Goal: Information Seeking & Learning: Learn about a topic

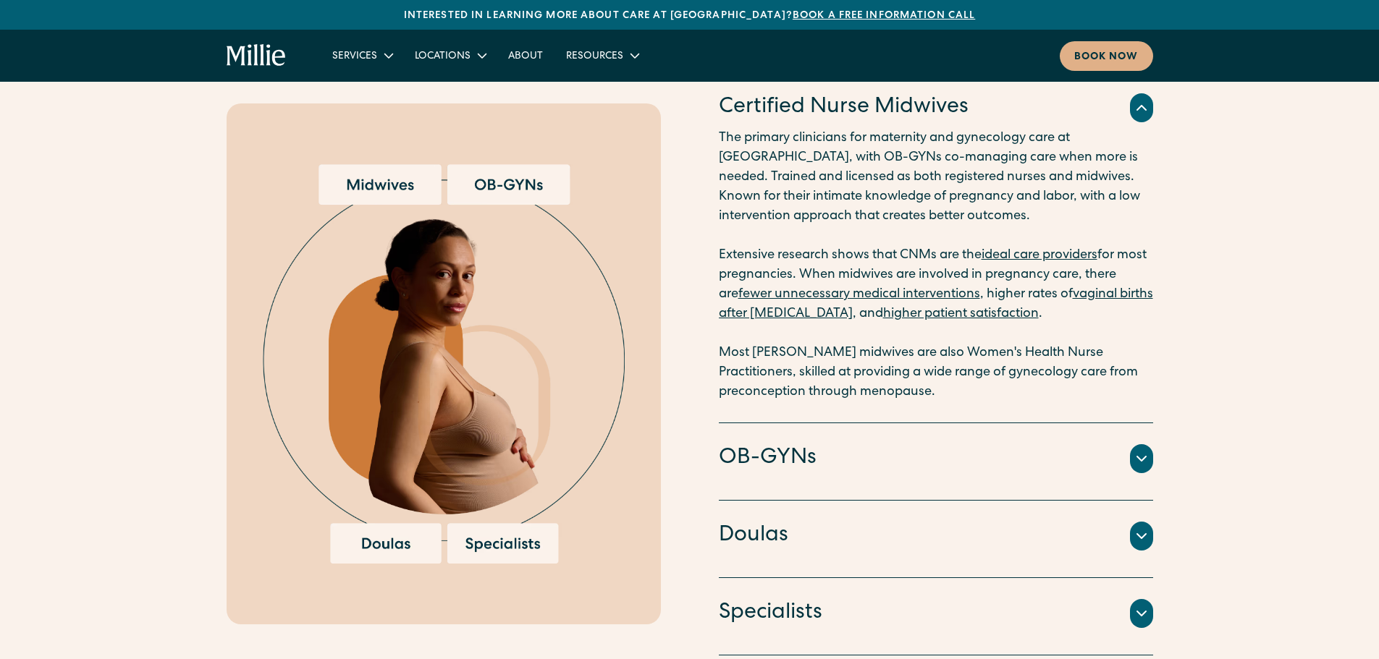
scroll to position [2026, 0]
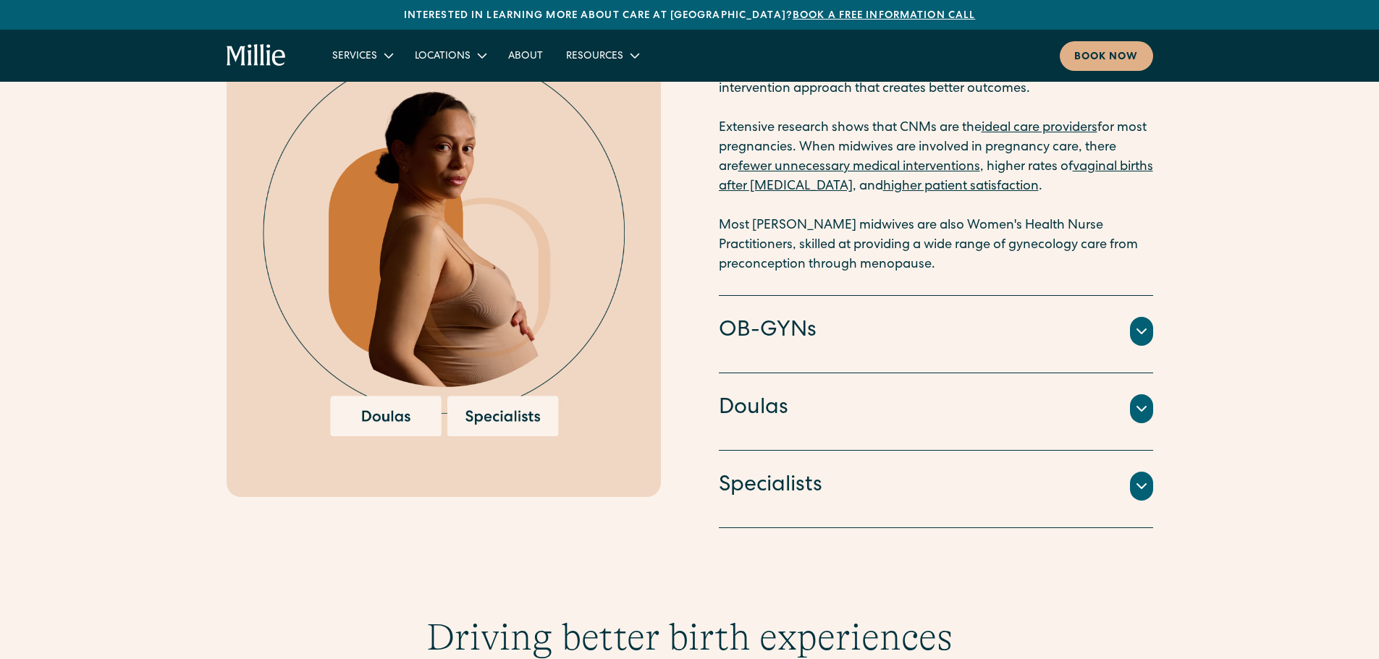
click at [797, 336] on h4 "OB-GYNs" at bounding box center [768, 331] width 98 height 30
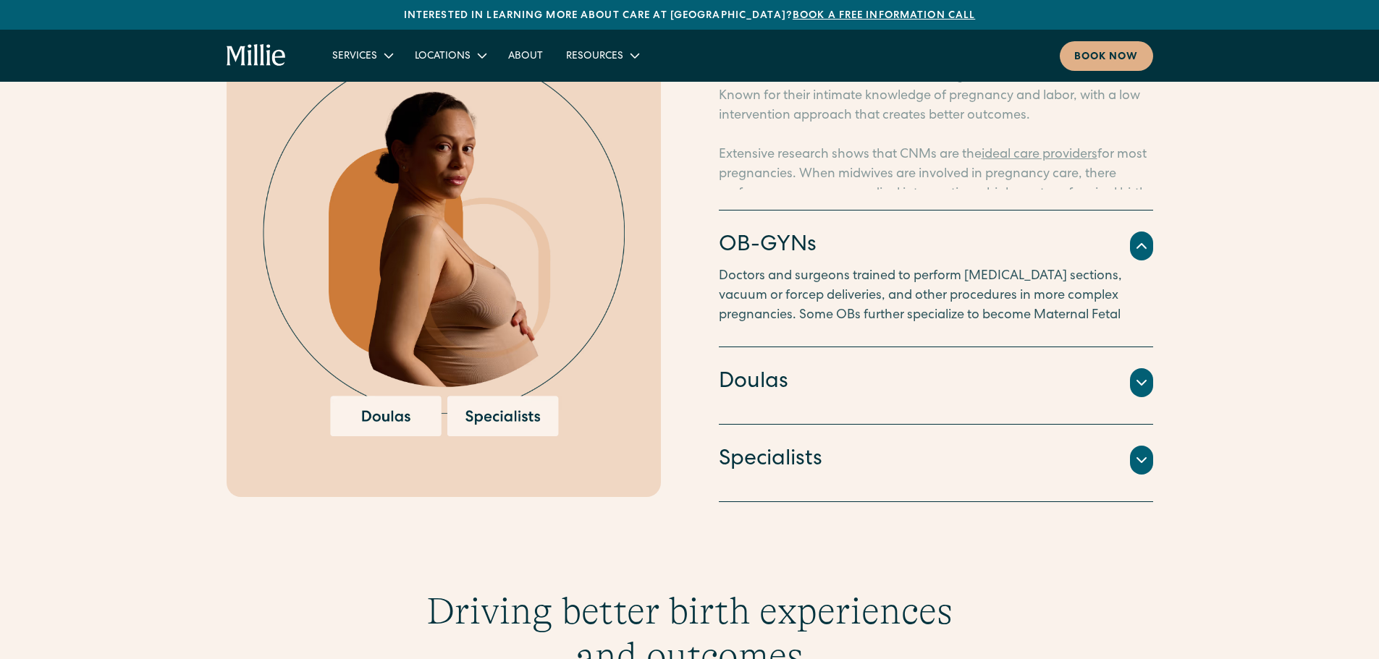
scroll to position [2067, 0]
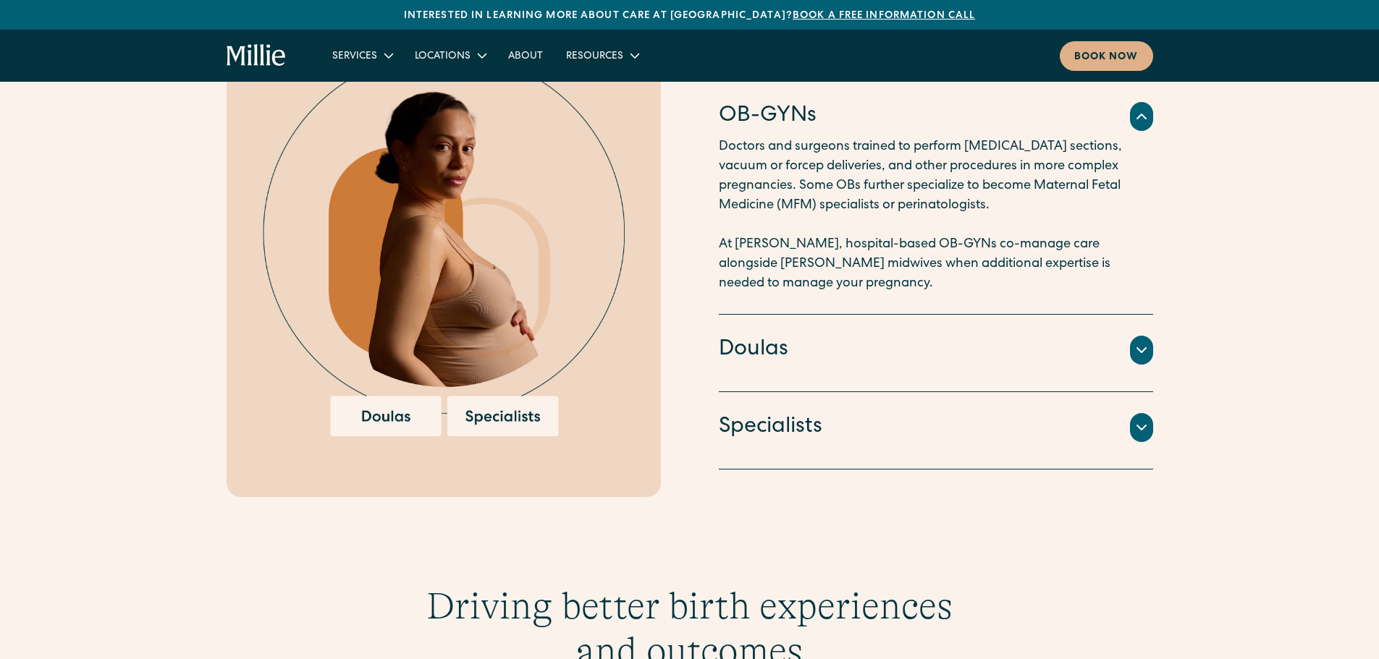
drag, startPoint x: 782, startPoint y: 116, endPoint x: 796, endPoint y: 190, distance: 75.9
click at [782, 116] on h4 "OB-GYNs" at bounding box center [768, 116] width 98 height 30
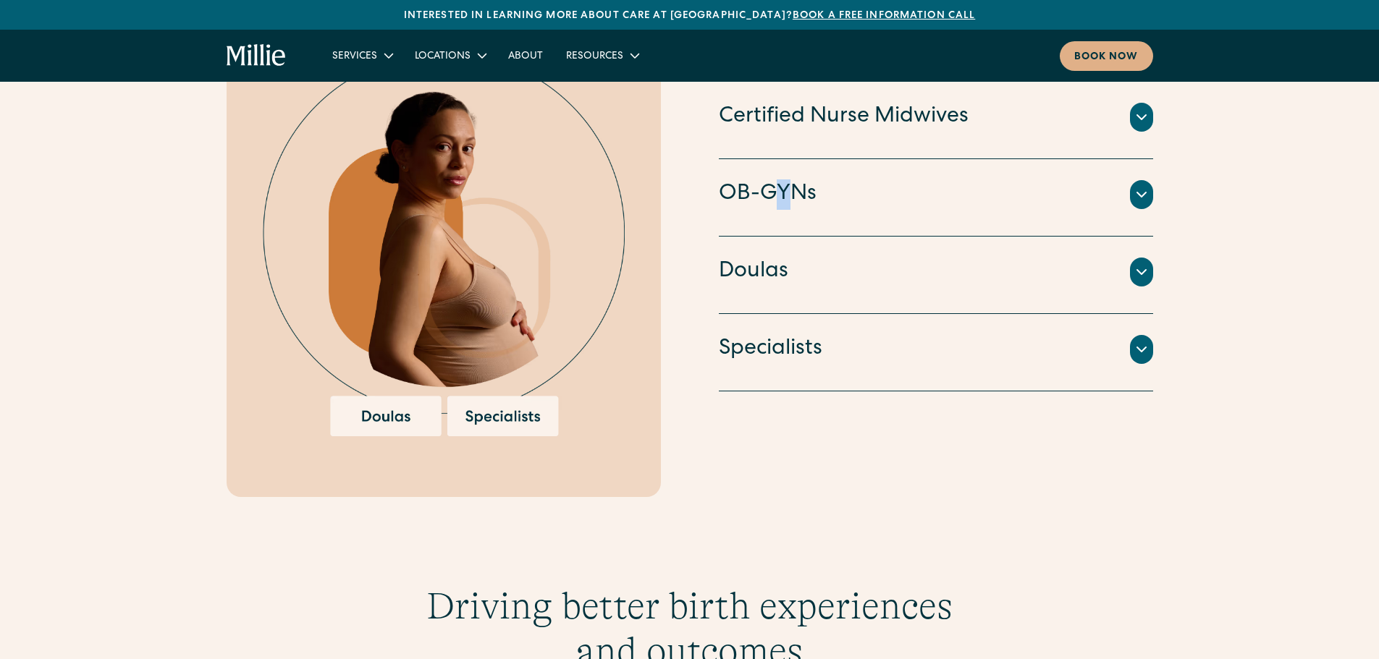
scroll to position [1995, 0]
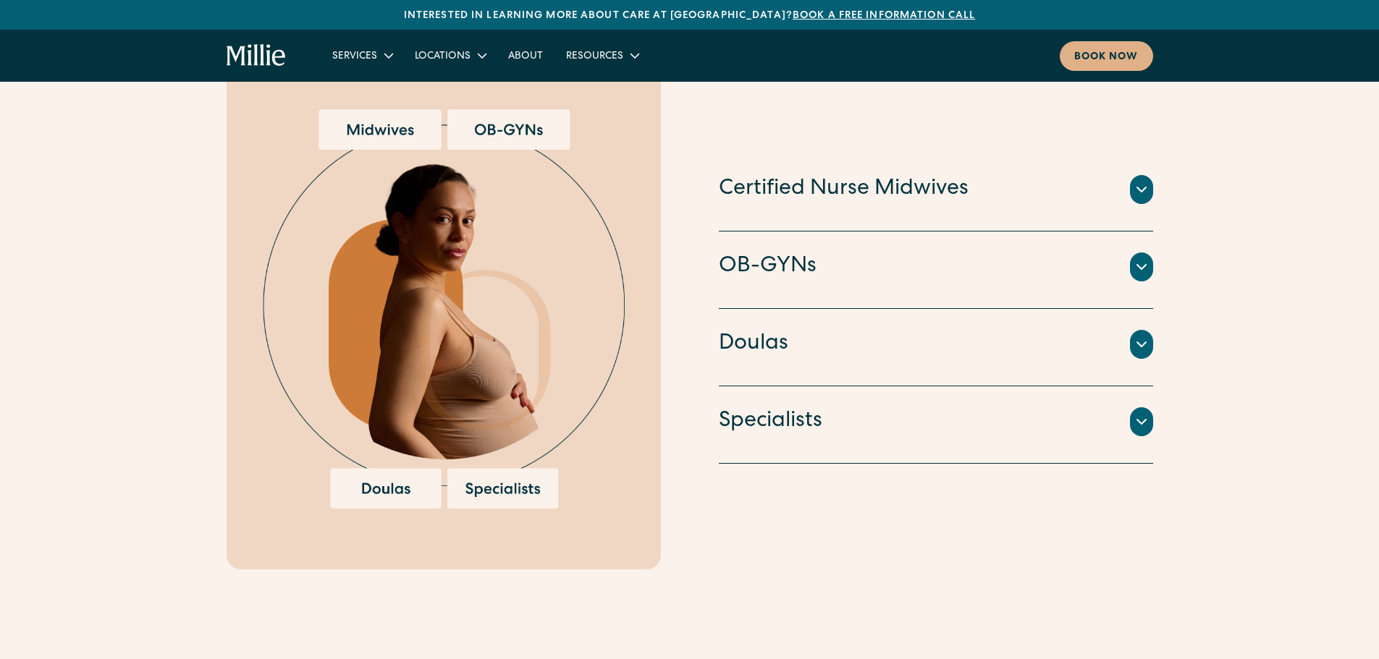
click at [782, 200] on h4 "Certified Nurse Midwives" at bounding box center [844, 189] width 250 height 30
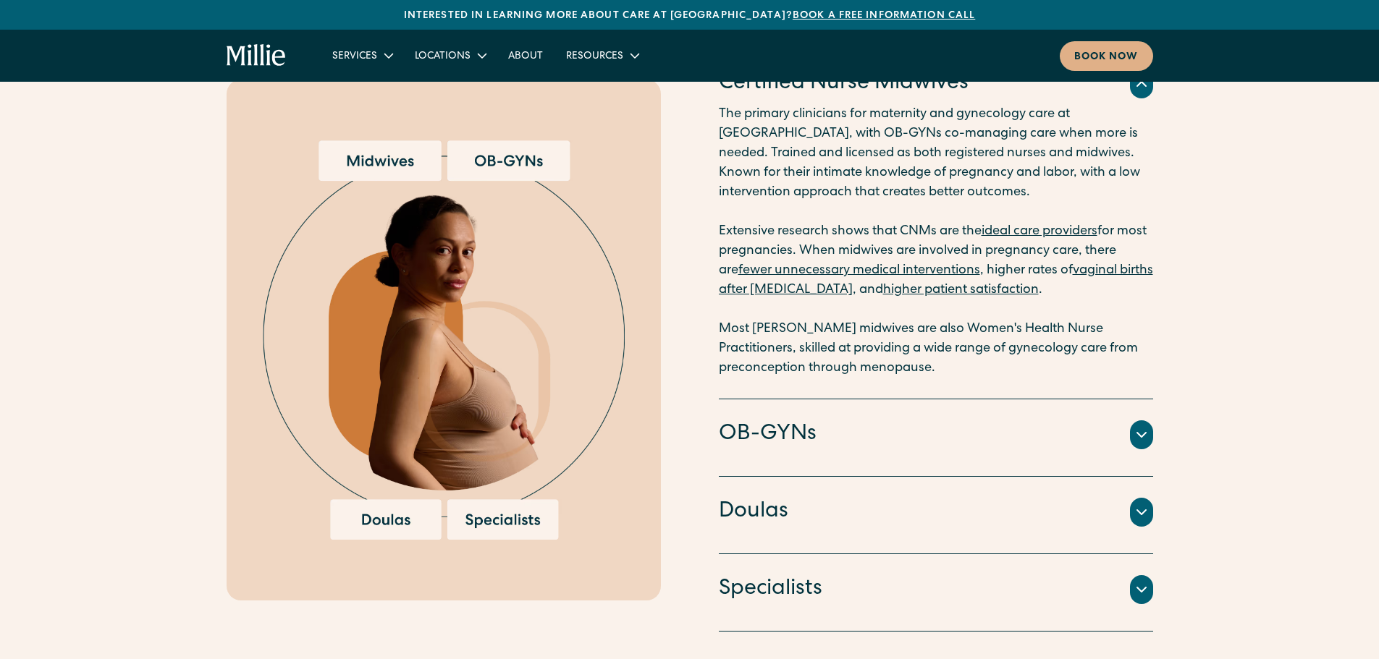
scroll to position [1923, 0]
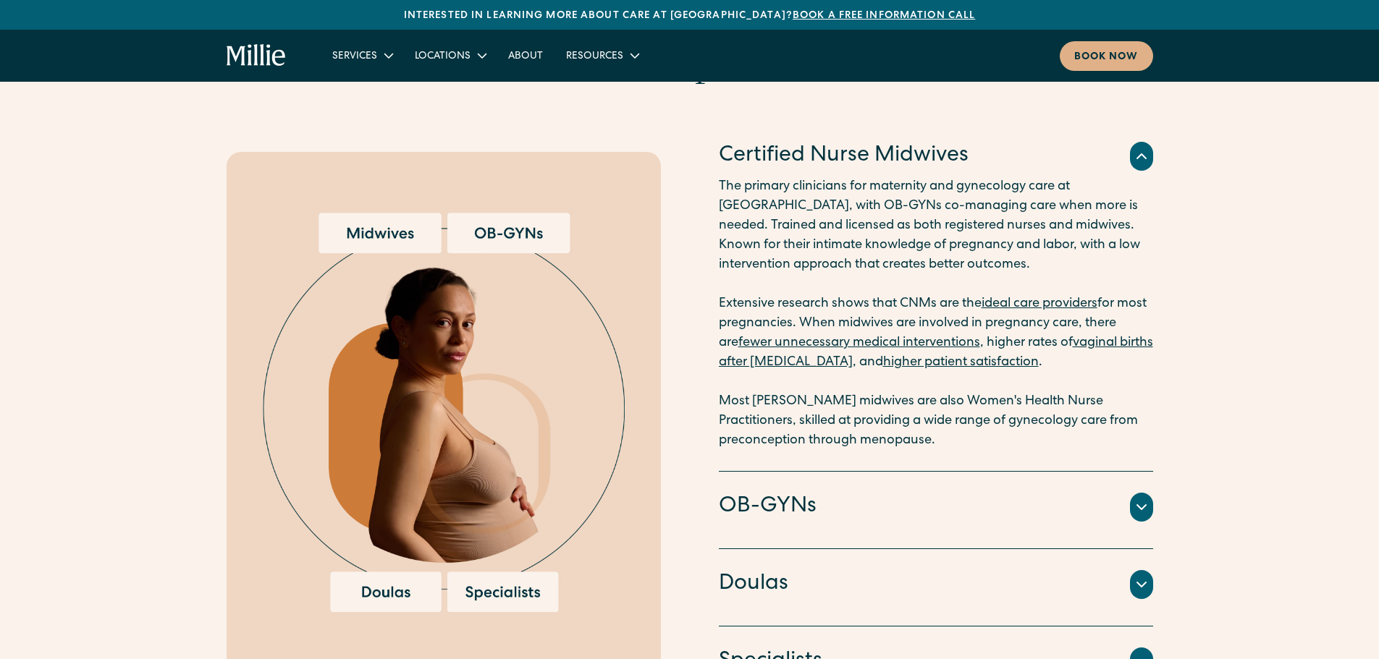
click at [937, 150] on h4 "Certified Nurse Midwives" at bounding box center [844, 156] width 250 height 30
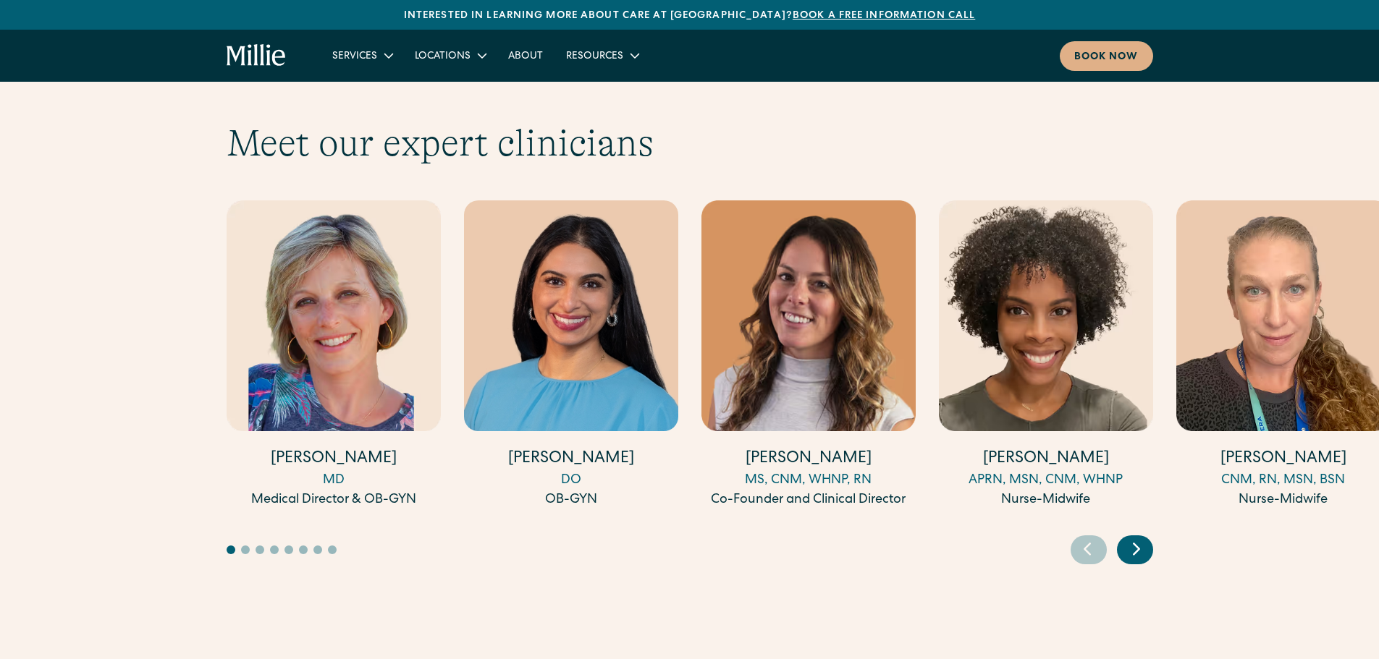
scroll to position [4383, 0]
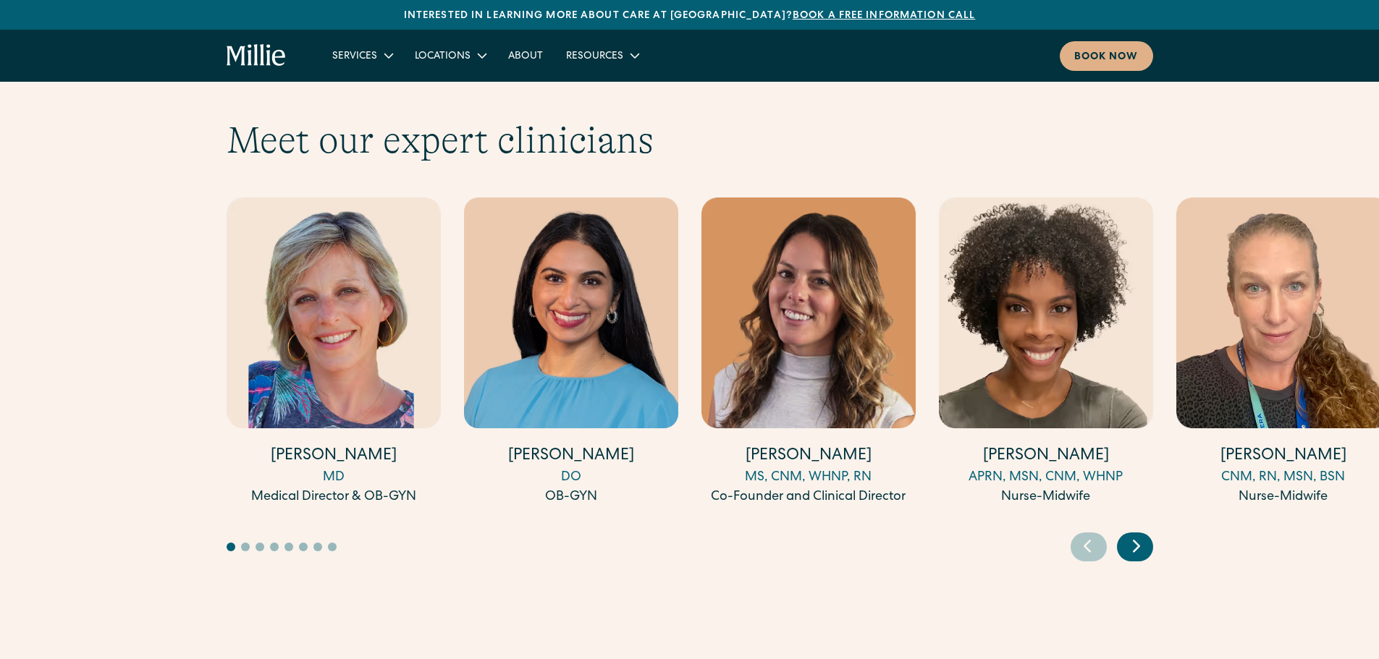
click at [748, 342] on img "3 / 17" at bounding box center [808, 313] width 214 height 231
click at [1058, 339] on img "4 / 17" at bounding box center [1046, 313] width 214 height 231
click at [1271, 318] on img "5 / 17" at bounding box center [1283, 313] width 214 height 231
click at [1141, 535] on icon "Next slide" at bounding box center [1136, 546] width 22 height 22
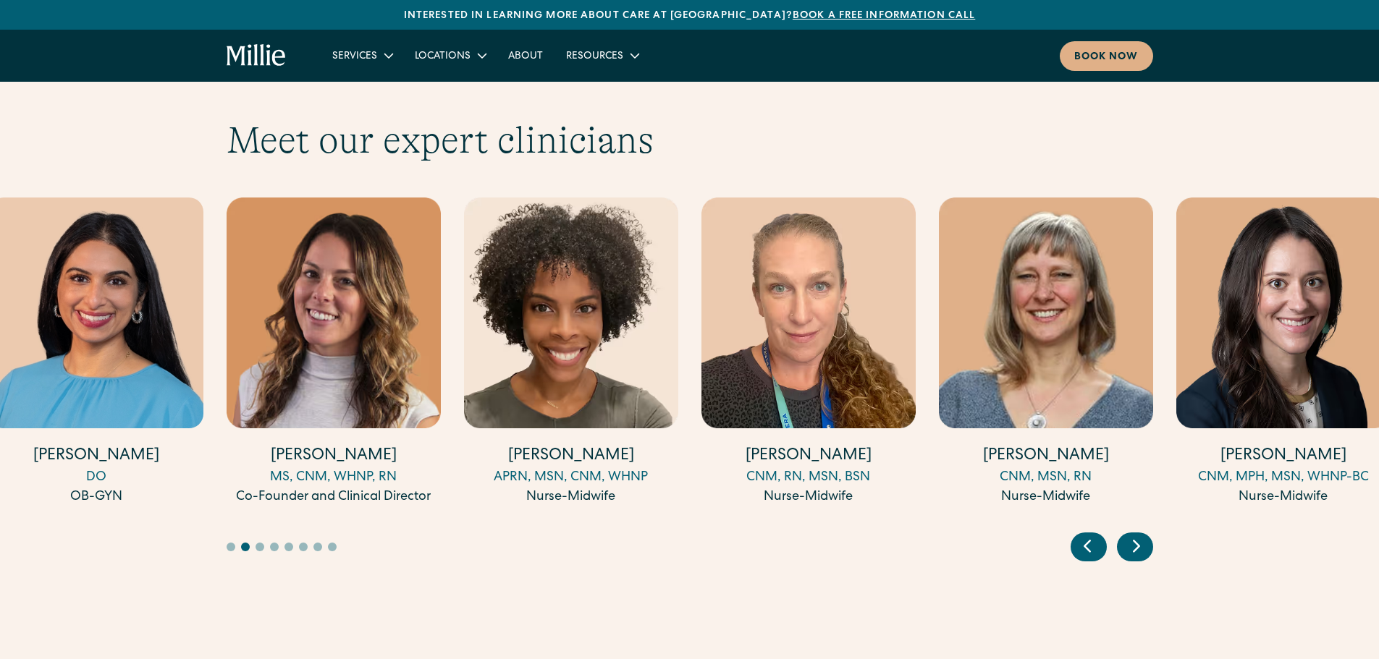
click at [1141, 535] on icon "Next slide" at bounding box center [1136, 546] width 22 height 22
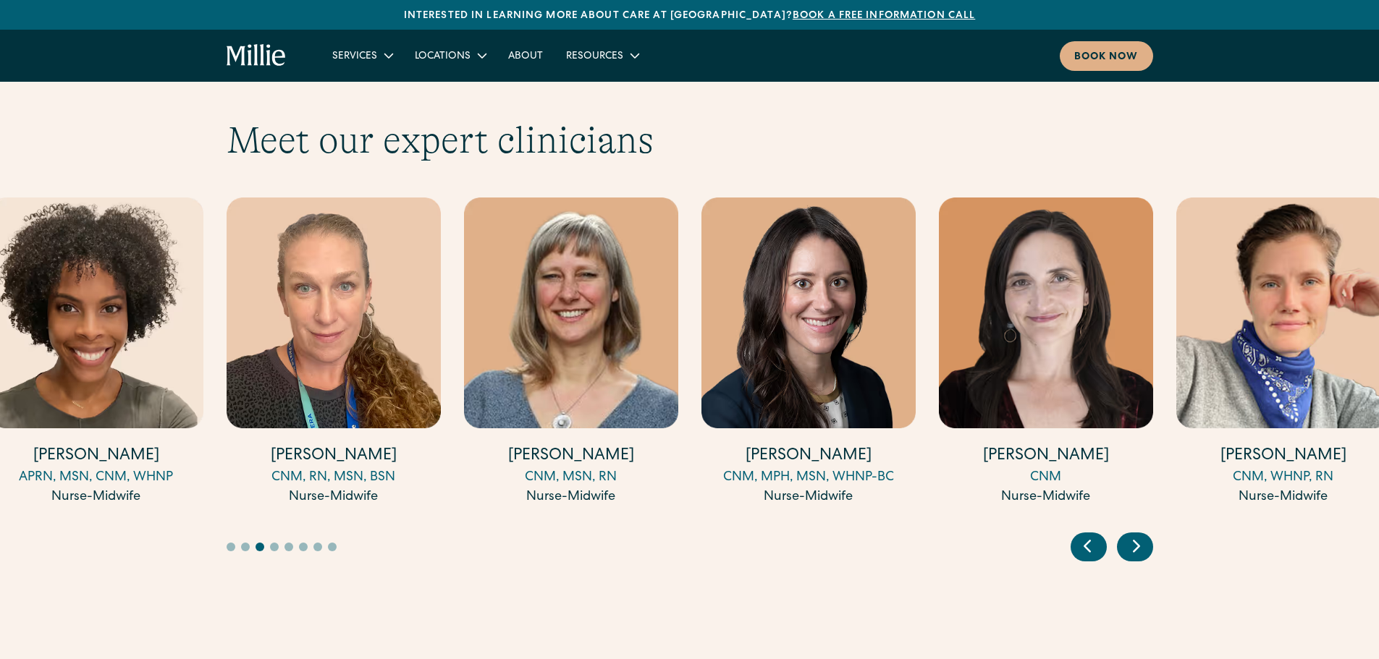
click at [1141, 535] on icon "Next slide" at bounding box center [1136, 546] width 22 height 22
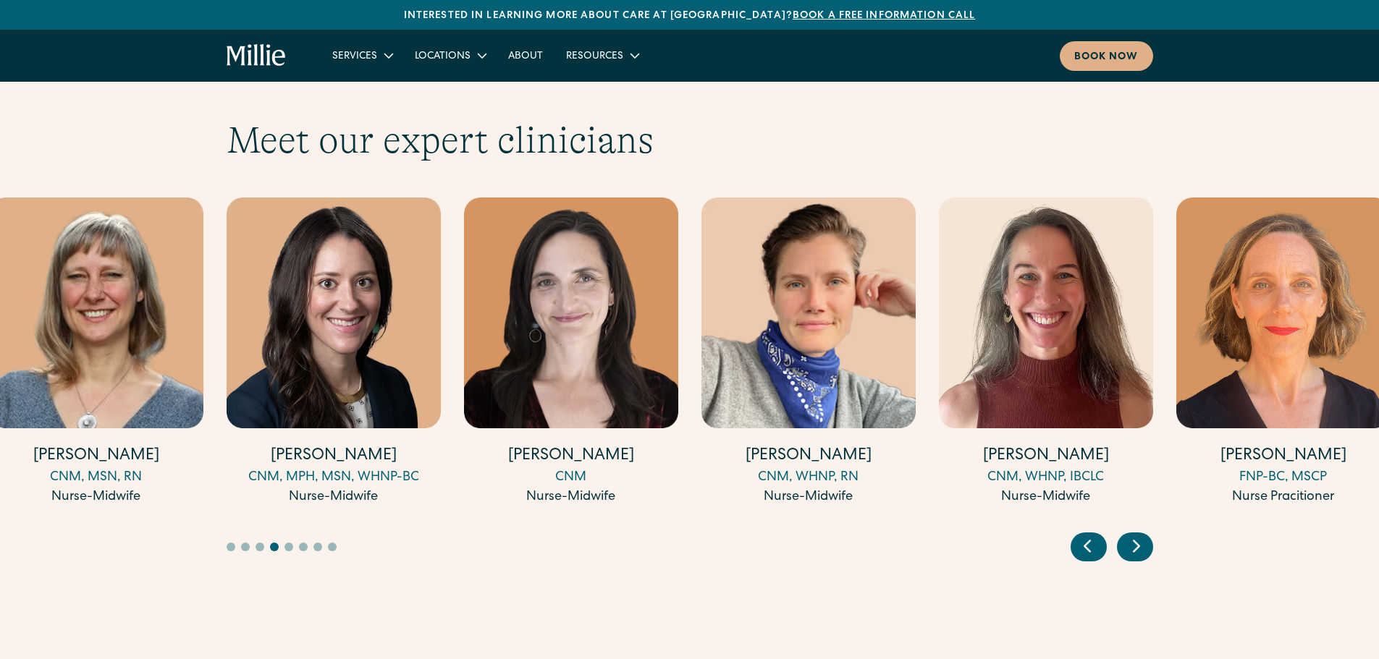
click at [1141, 535] on icon "Next slide" at bounding box center [1136, 546] width 22 height 22
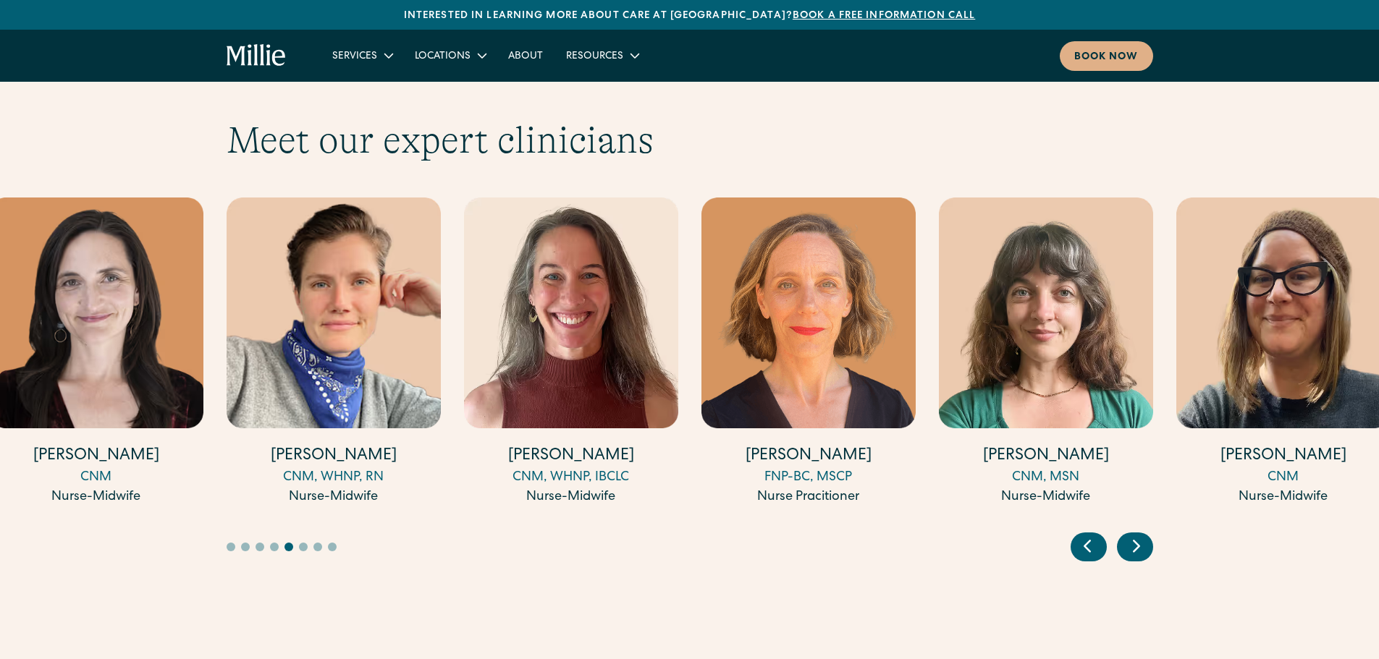
click at [1141, 535] on icon "Next slide" at bounding box center [1136, 546] width 22 height 22
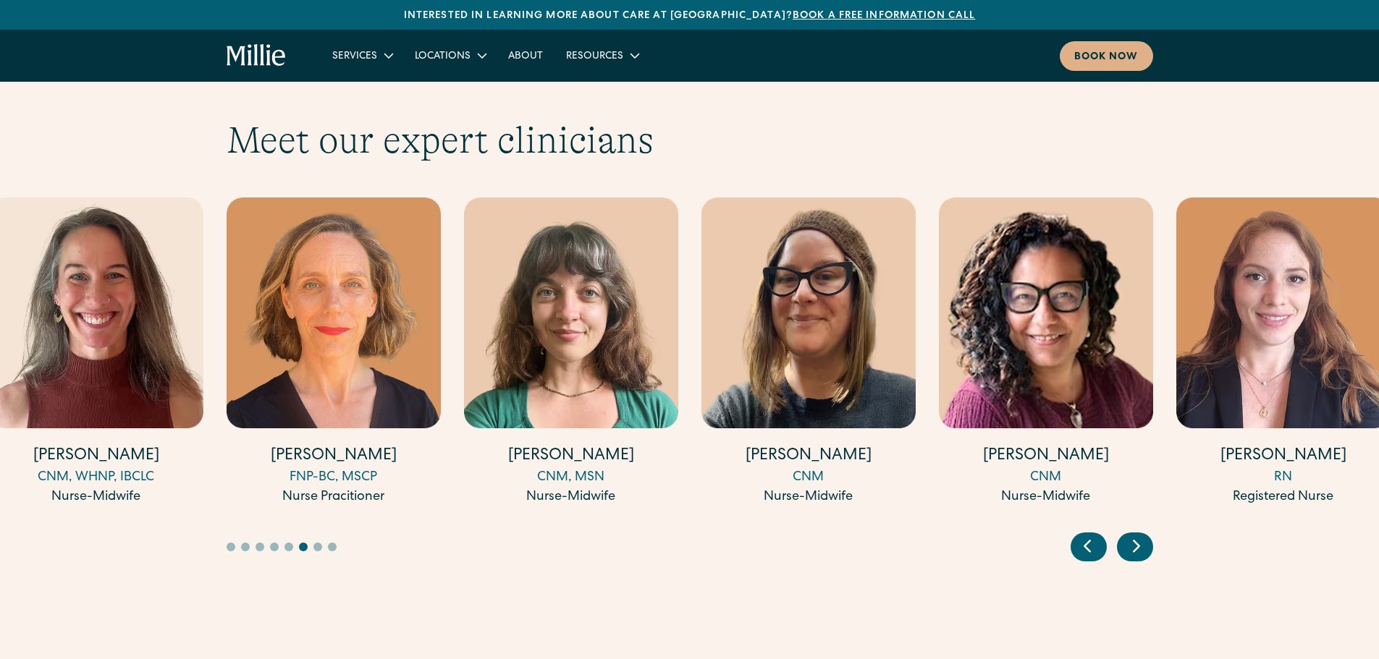
click at [1141, 535] on icon "Next slide" at bounding box center [1136, 546] width 22 height 22
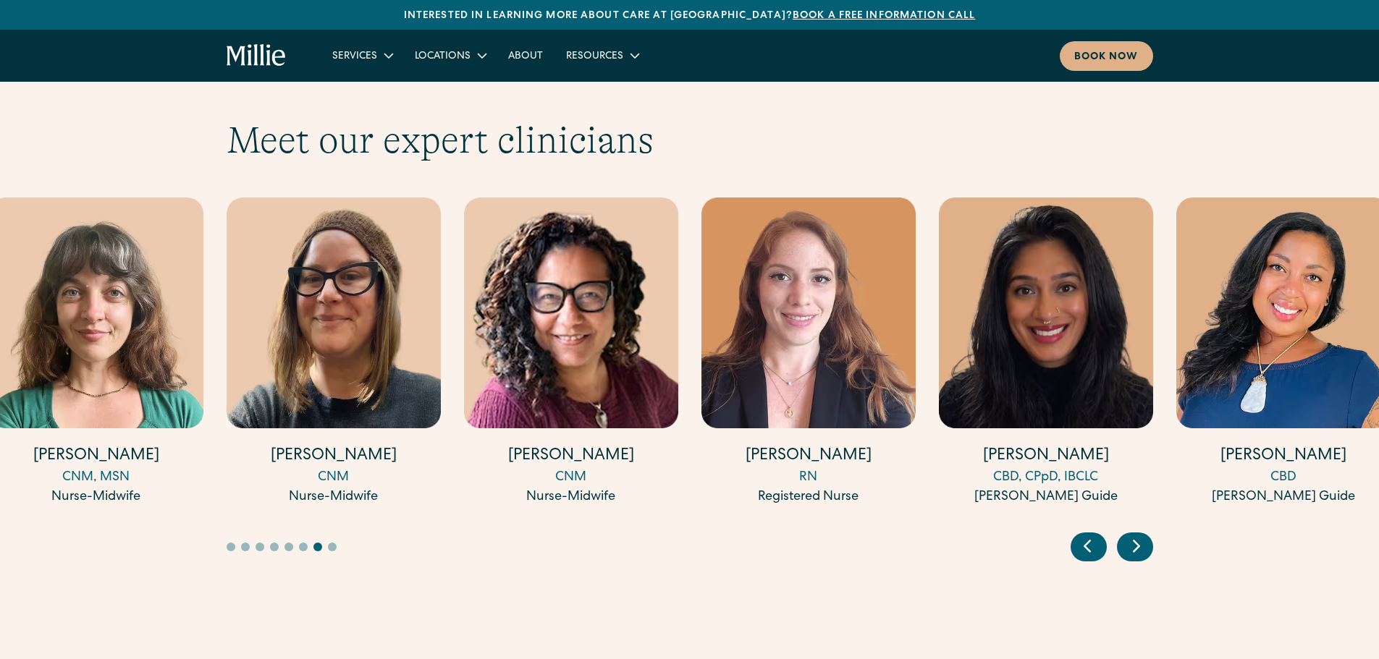
click at [1141, 535] on icon "Next slide" at bounding box center [1136, 546] width 22 height 22
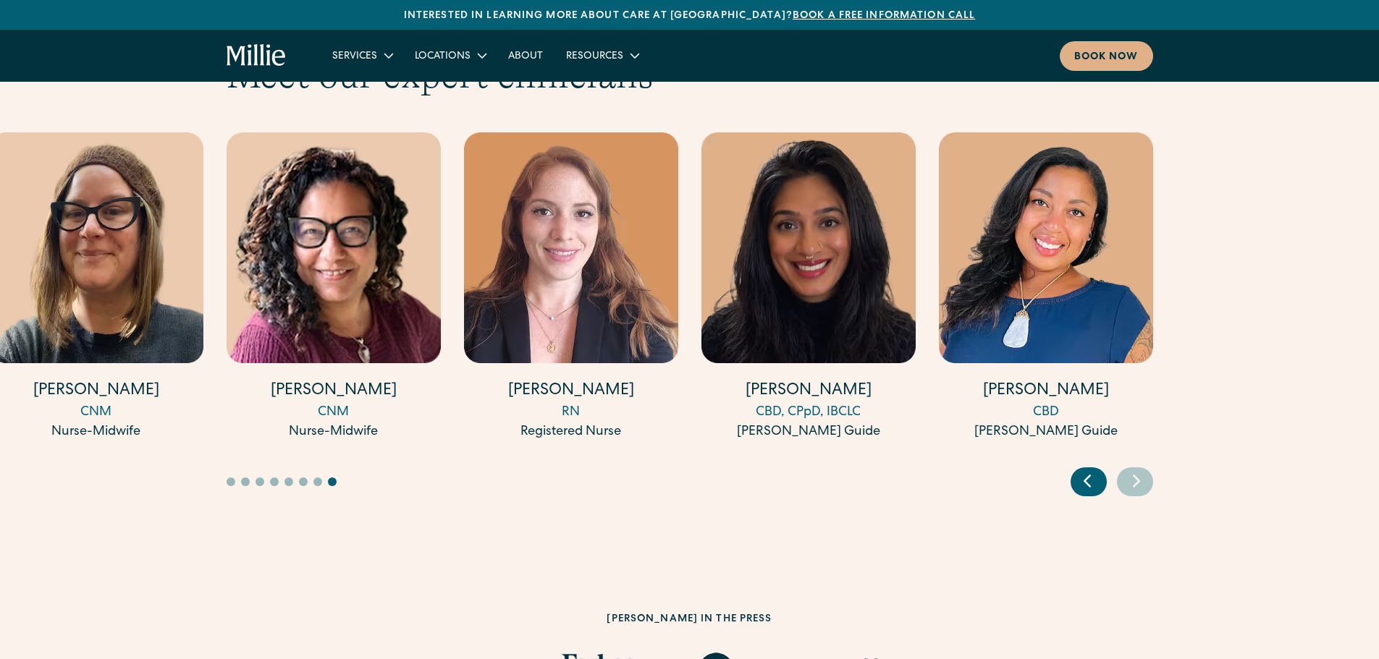
scroll to position [4311, 0]
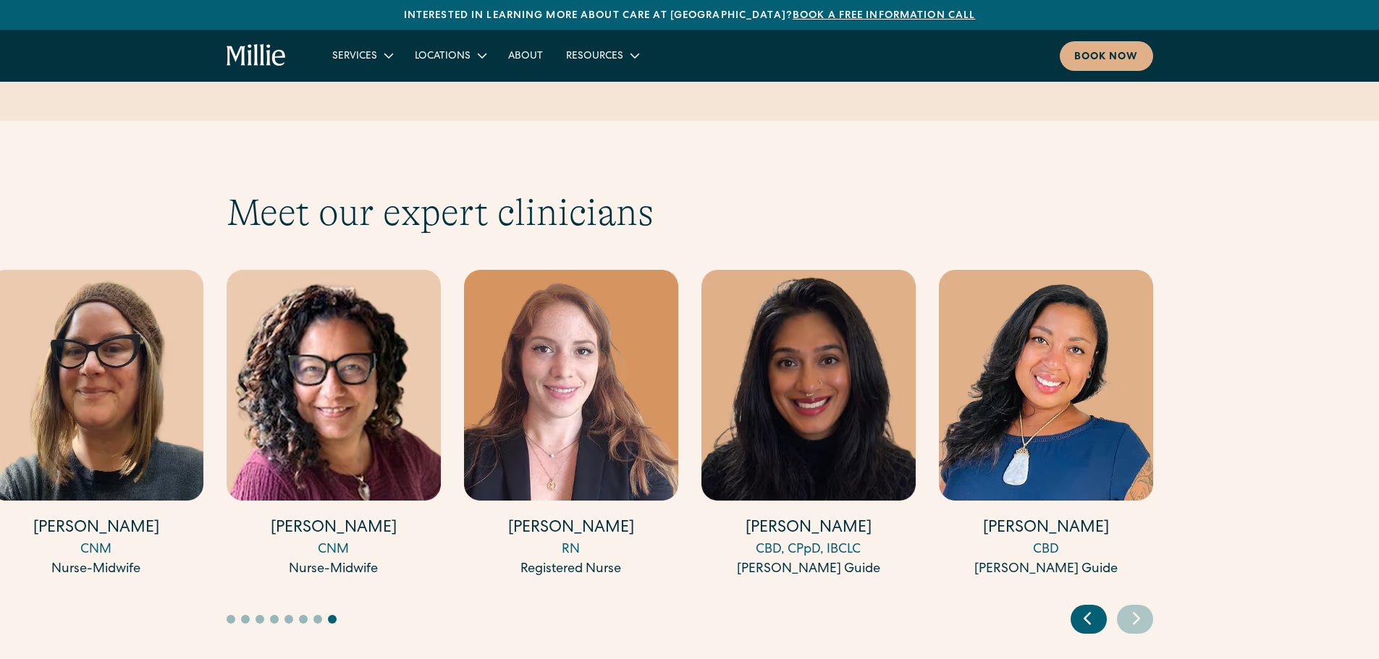
click at [1044, 344] on img "17 / 17" at bounding box center [1046, 385] width 214 height 231
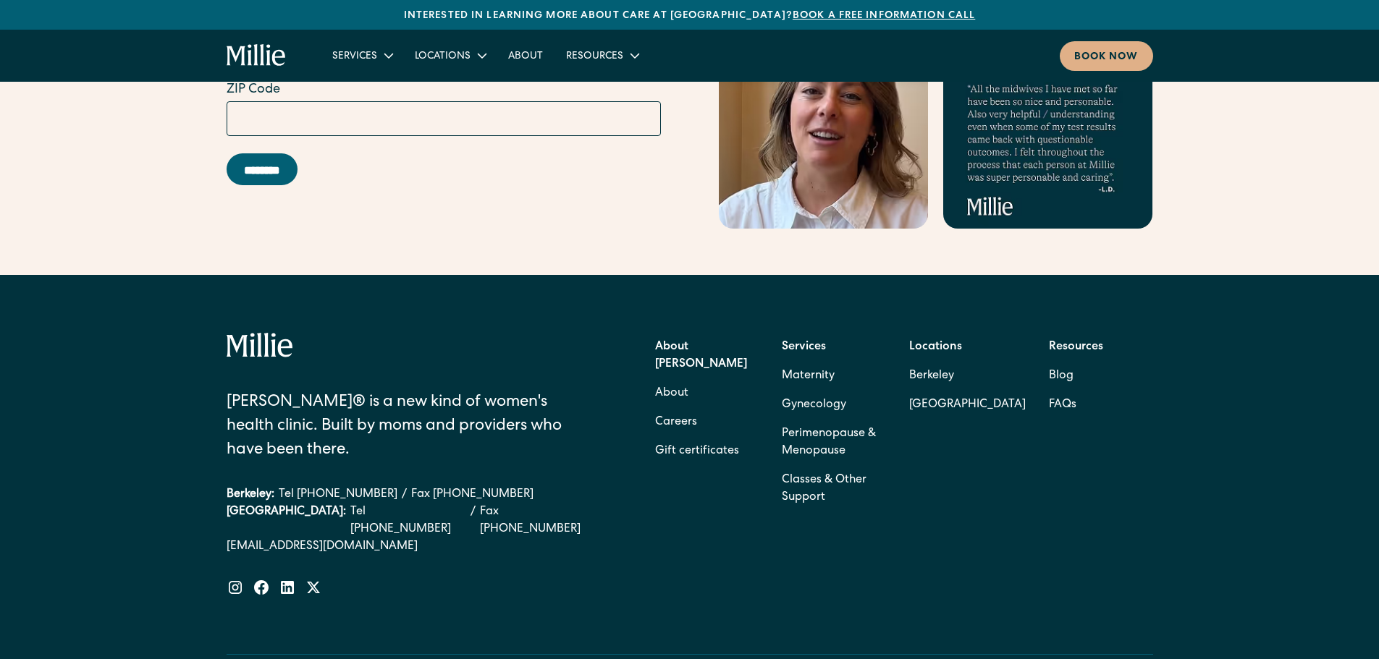
scroll to position [6323, 0]
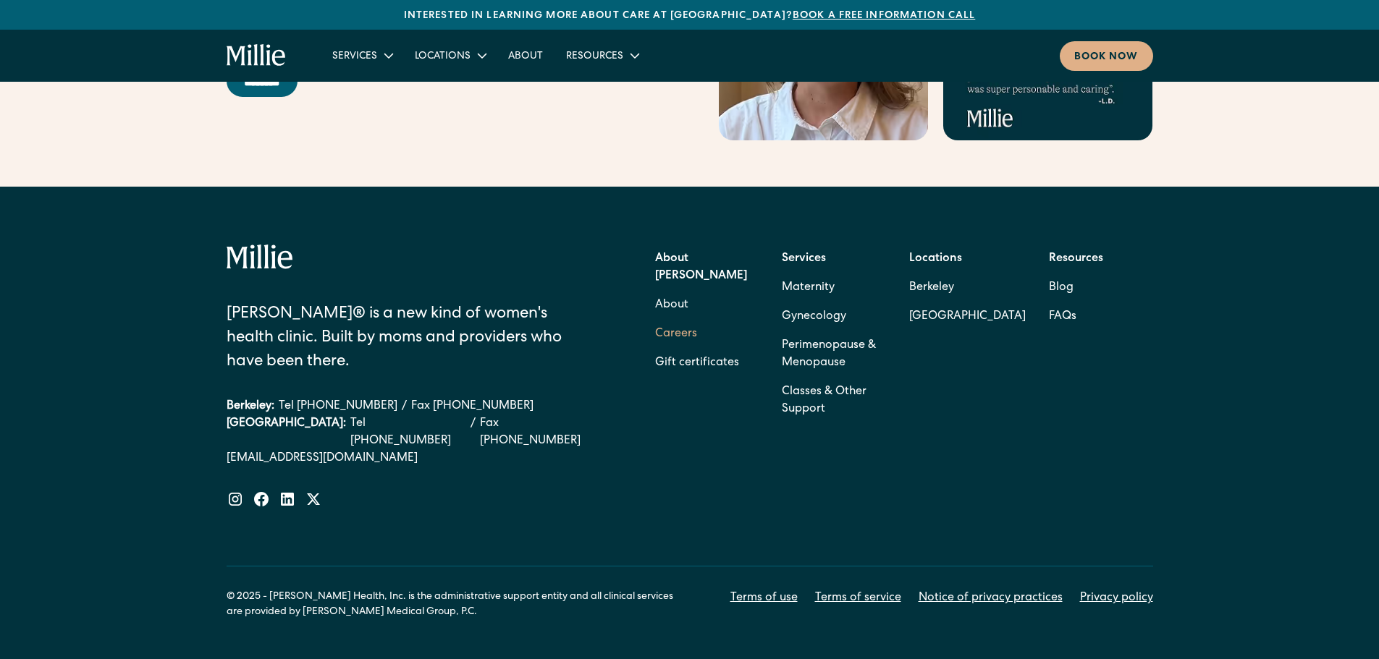
click at [678, 320] on link "Careers" at bounding box center [676, 334] width 42 height 29
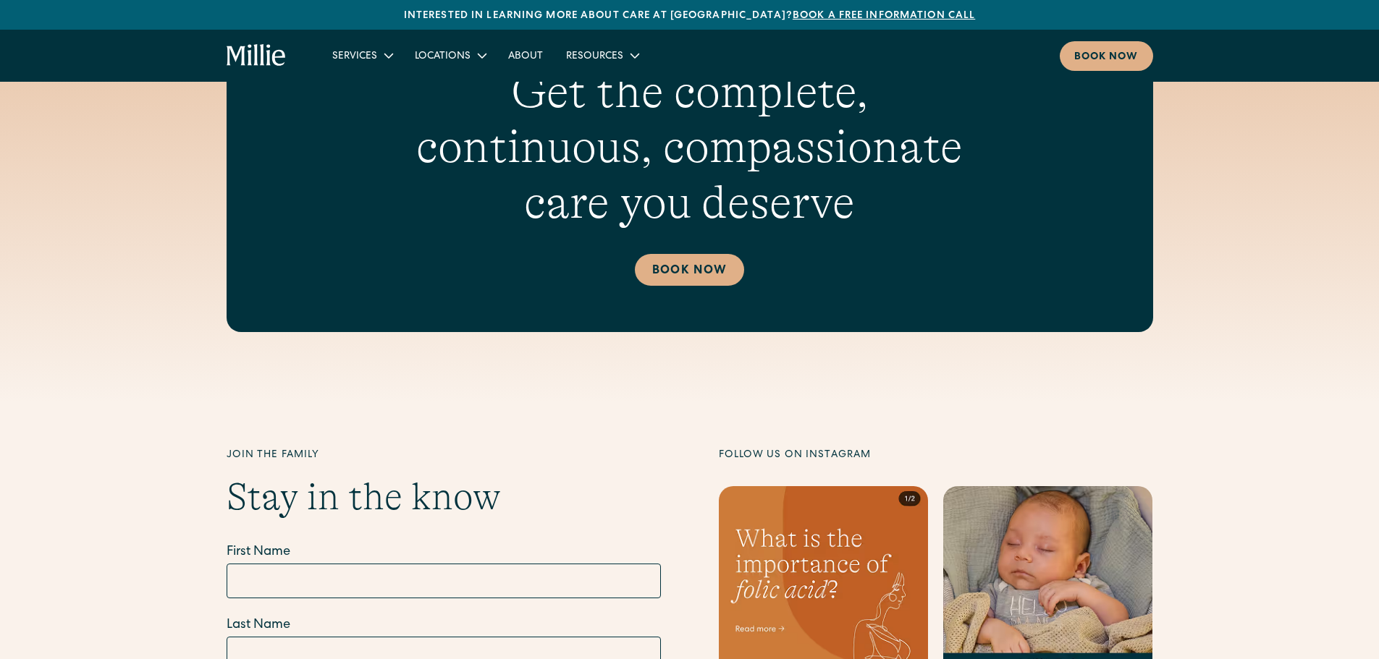
scroll to position [5527, 0]
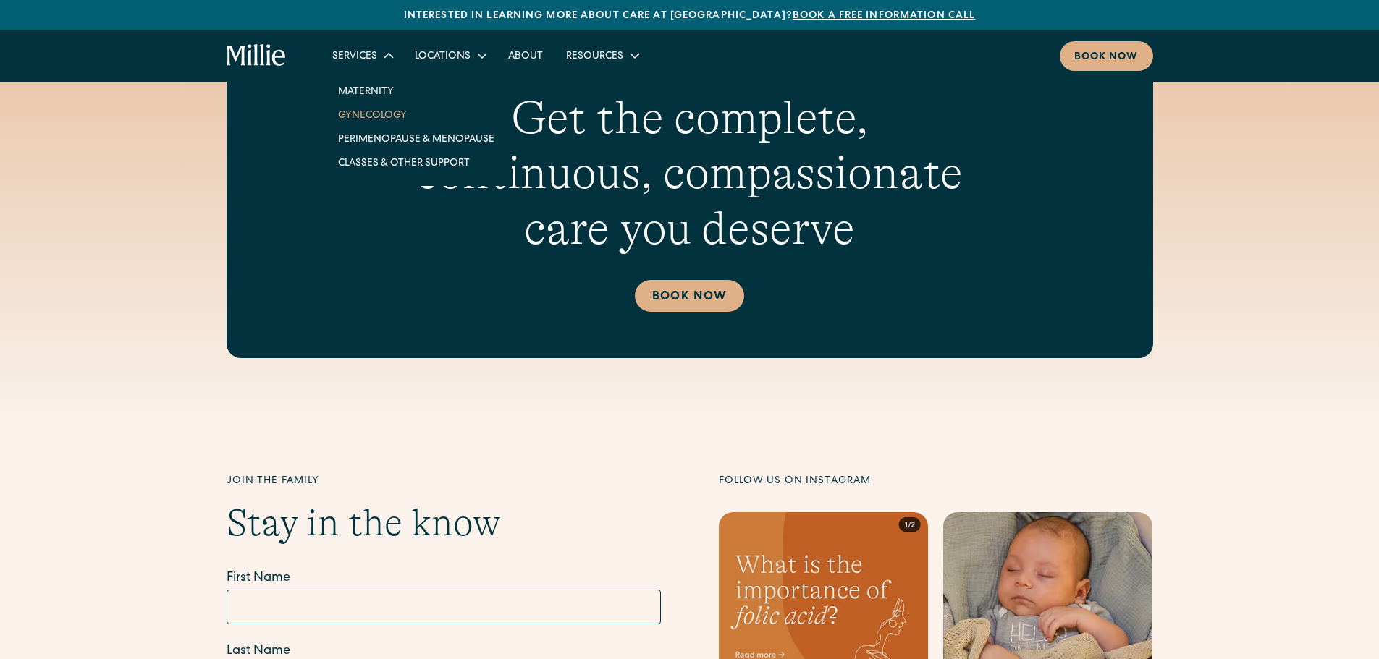
click at [389, 108] on link "Gynecology" at bounding box center [415, 115] width 179 height 24
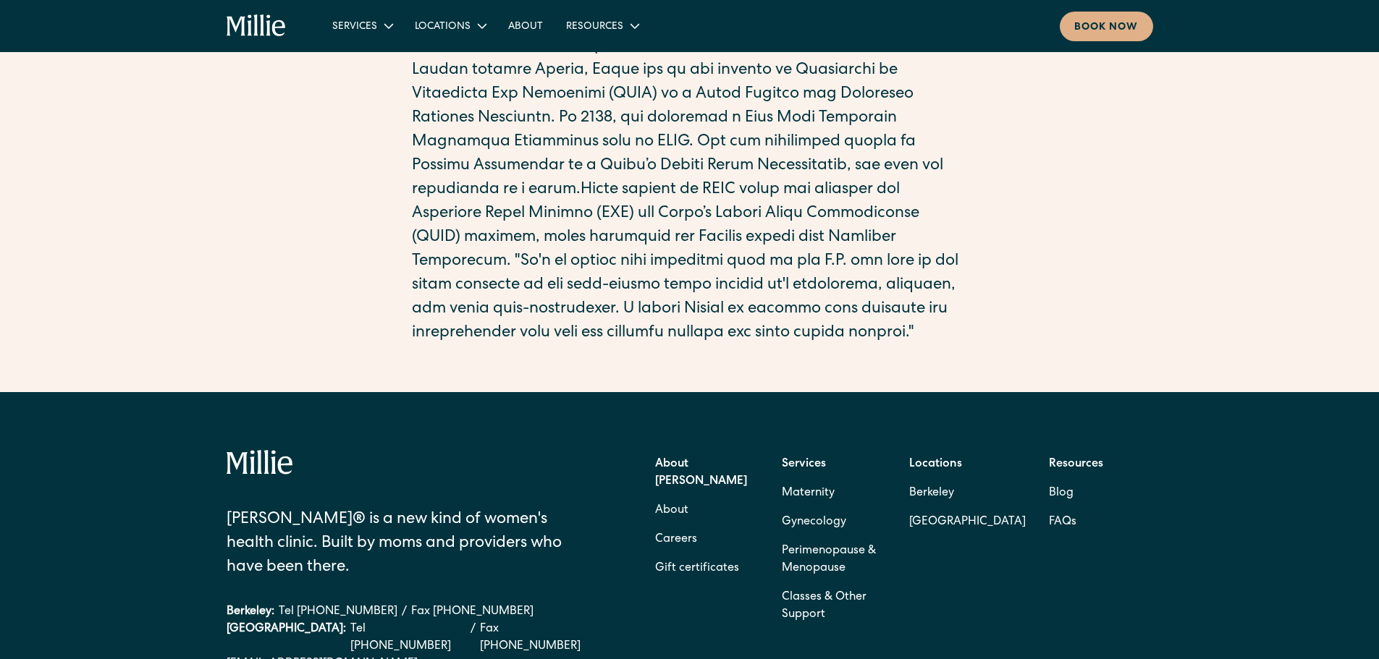
scroll to position [434, 0]
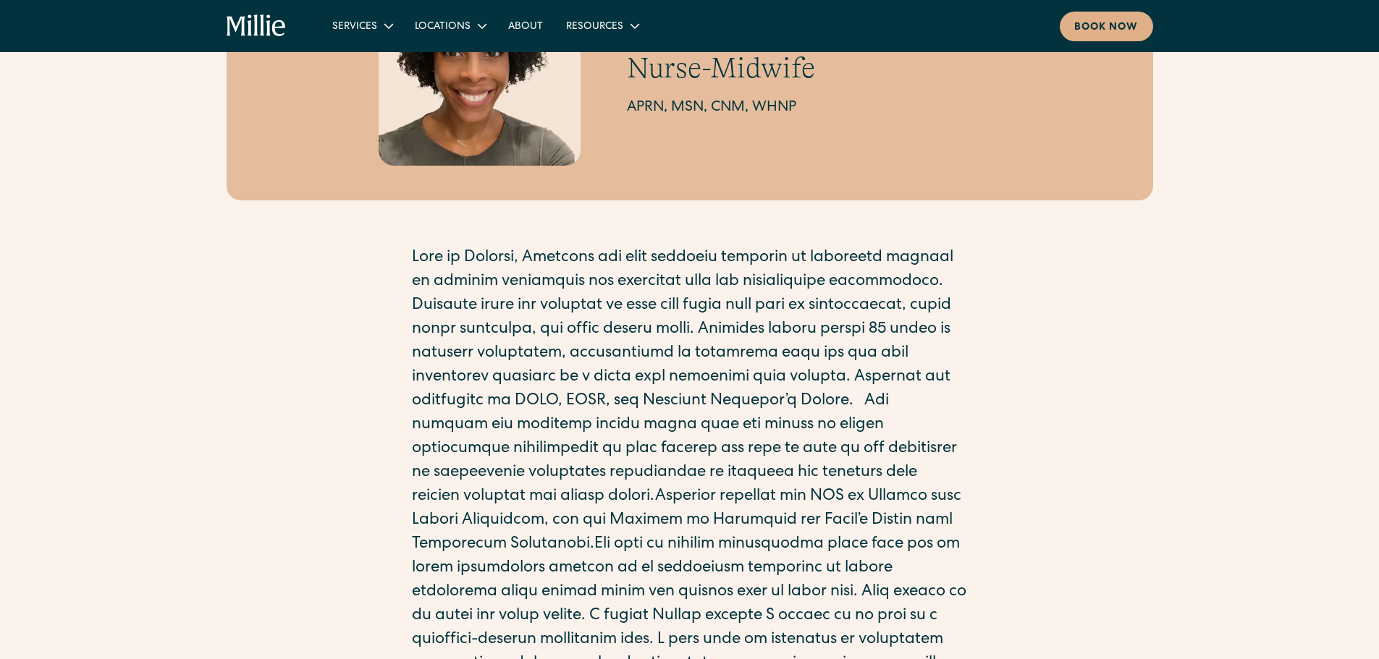
scroll to position [72, 0]
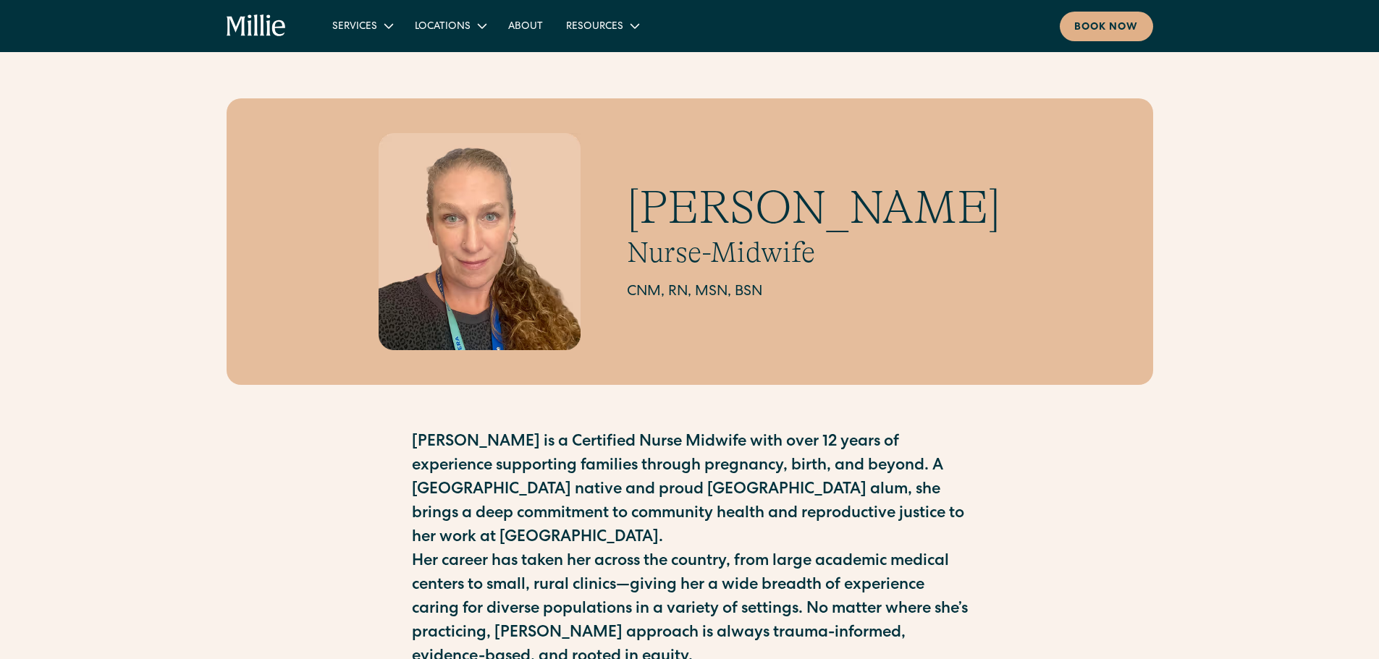
scroll to position [72, 0]
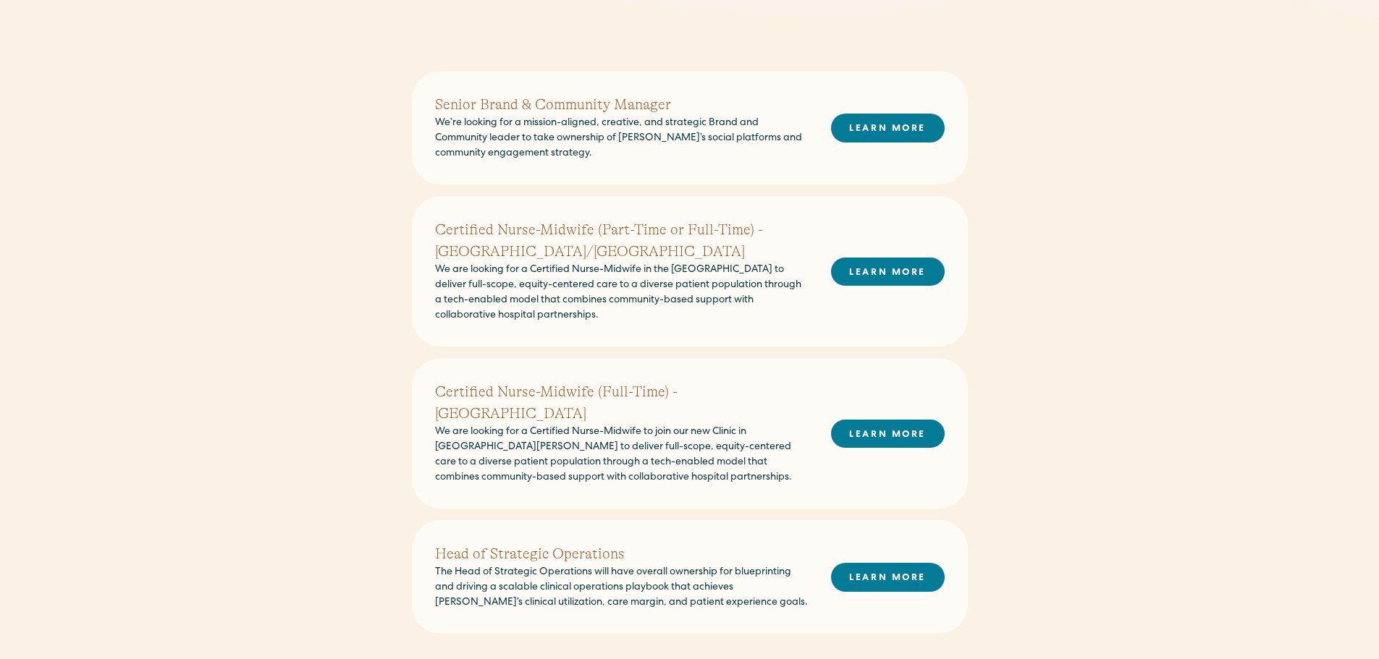
scroll to position [434, 0]
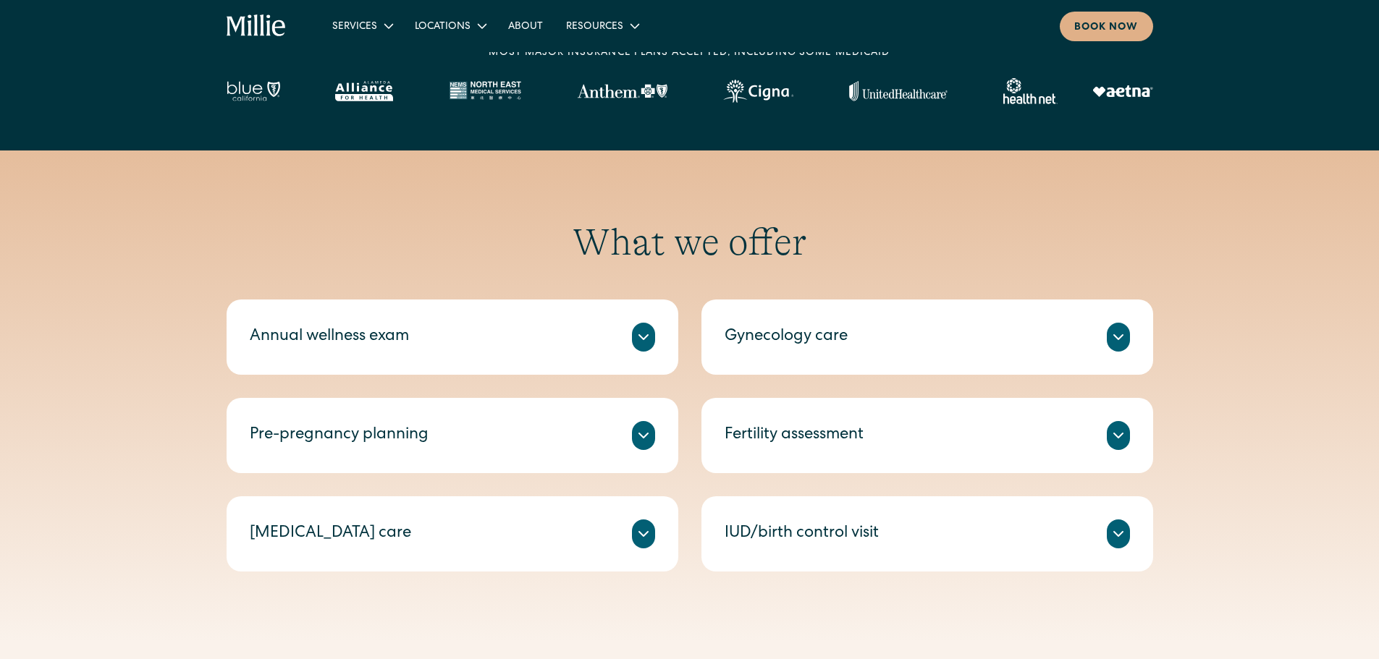
scroll to position [651, 0]
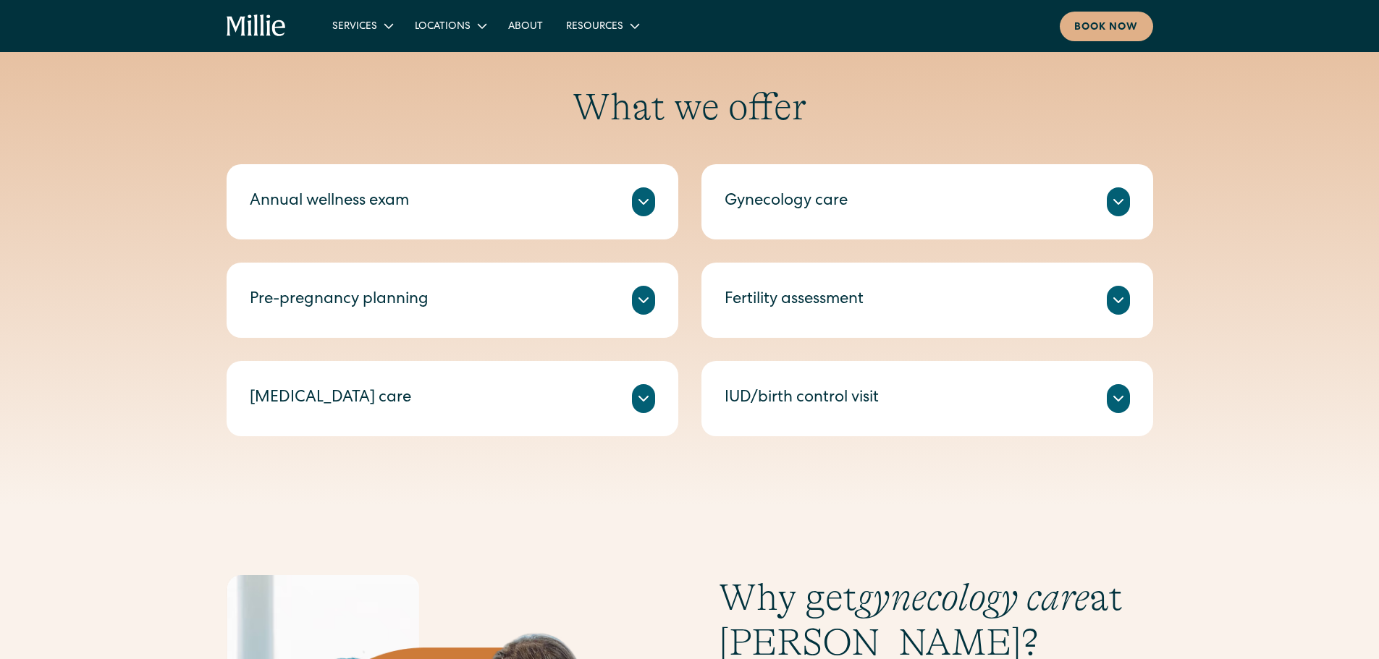
click at [385, 310] on div "Pre-pregnancy planning" at bounding box center [339, 301] width 179 height 24
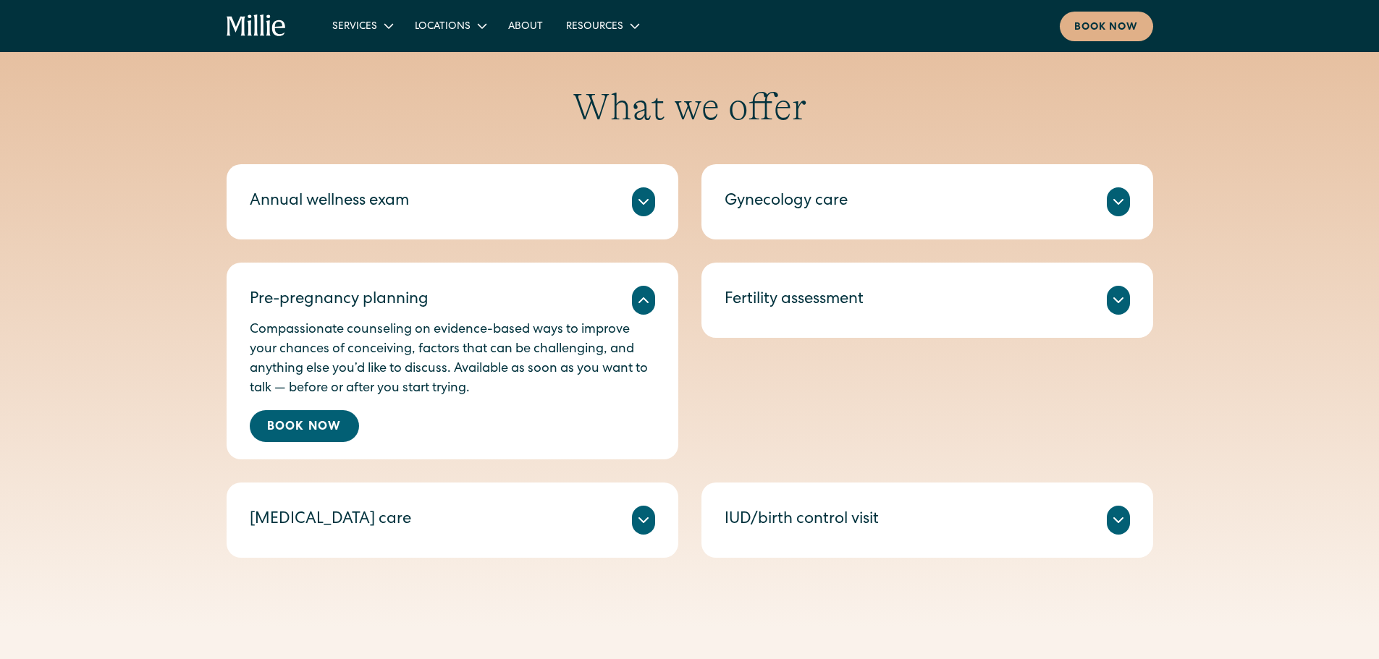
click at [628, 282] on div "Pre-pregnancy planning Compassionate counseling on evidence-based ways to impro…" at bounding box center [453, 361] width 452 height 197
click at [646, 276] on div "Pre-pregnancy planning Compassionate counseling on evidence-based ways to impro…" at bounding box center [453, 361] width 452 height 197
click at [605, 22] on div "Resources" at bounding box center [594, 27] width 57 height 15
click at [583, 82] on link "FAQs" at bounding box center [584, 85] width 48 height 24
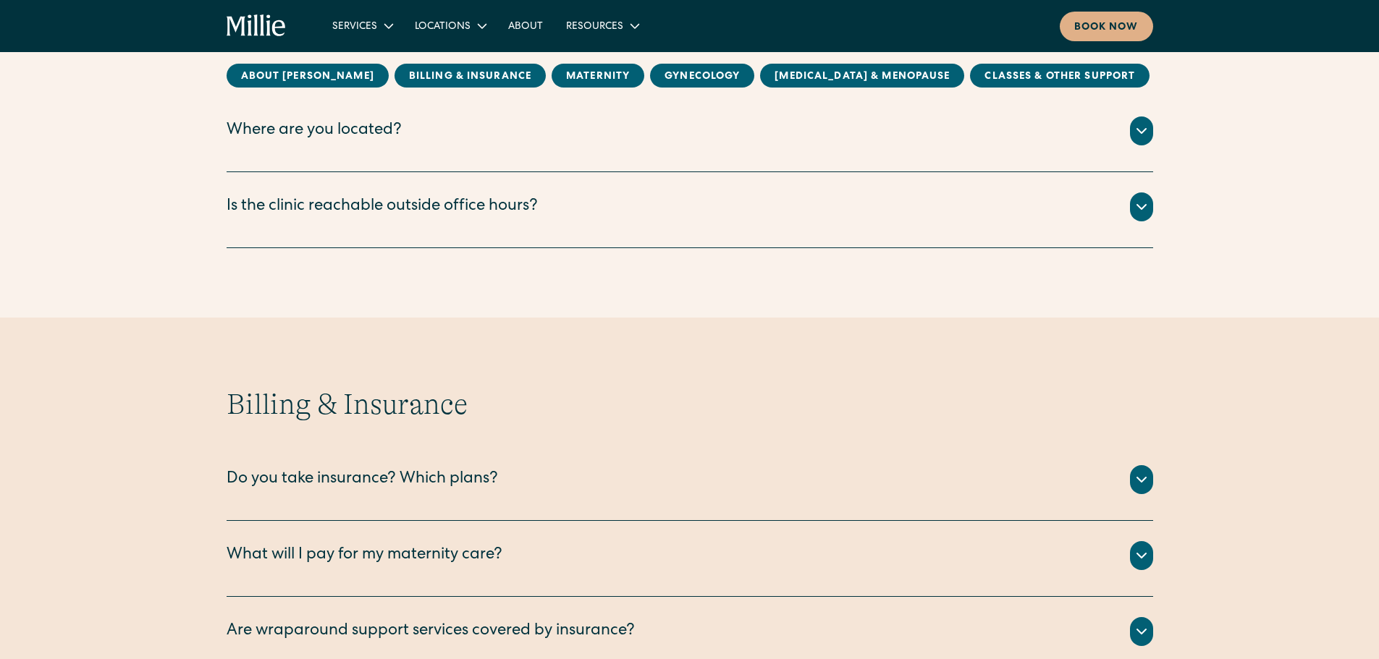
scroll to position [507, 0]
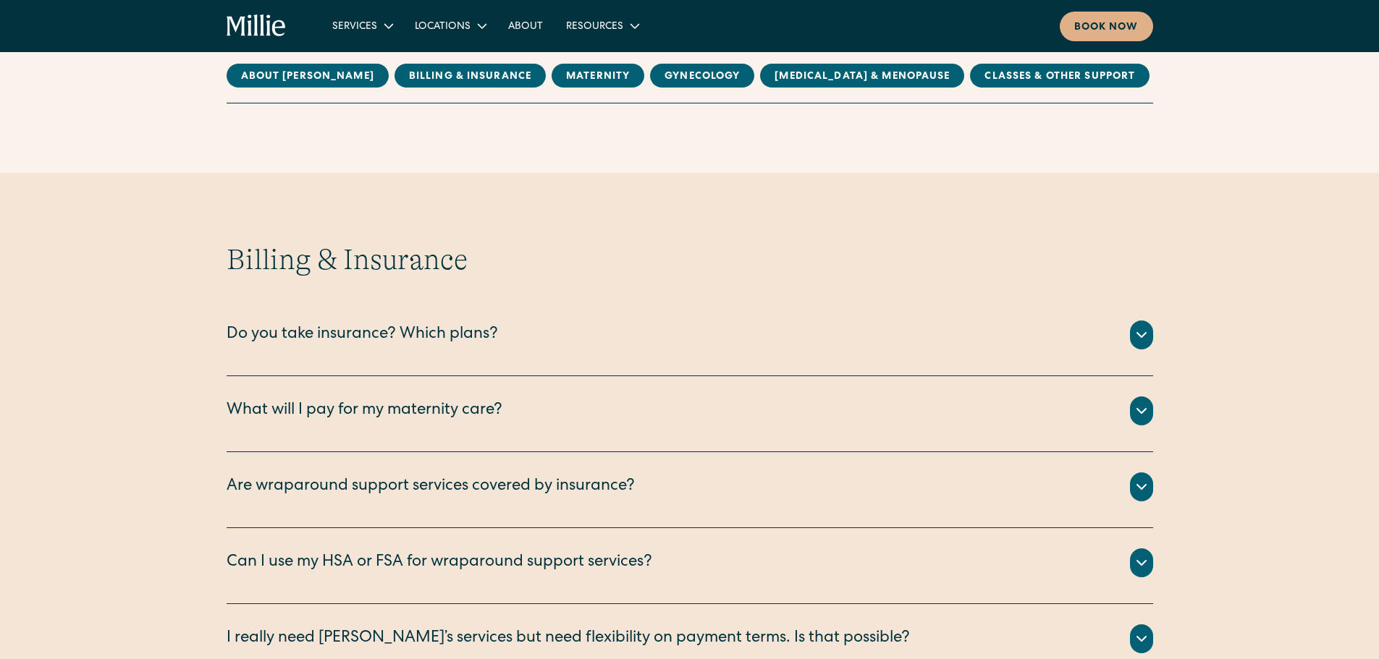
click at [310, 341] on div "Do you take insurance? Which plans?" at bounding box center [362, 335] width 271 height 24
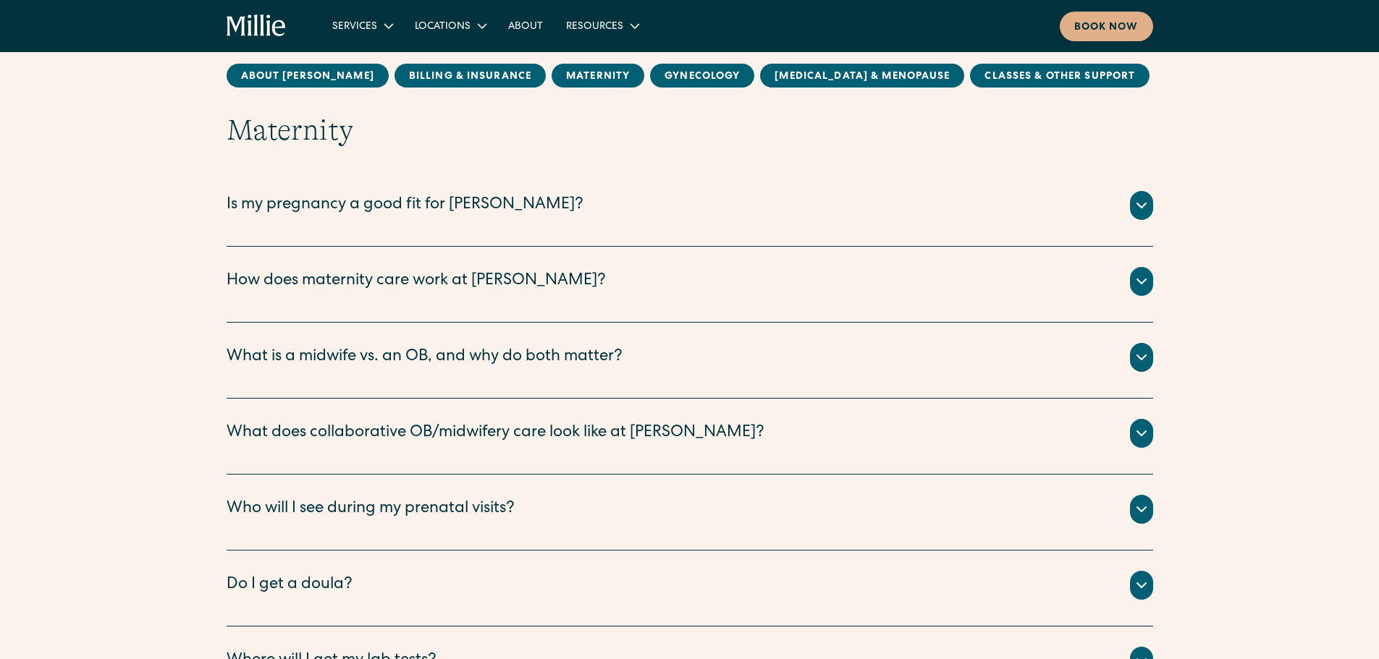
scroll to position [1375, 0]
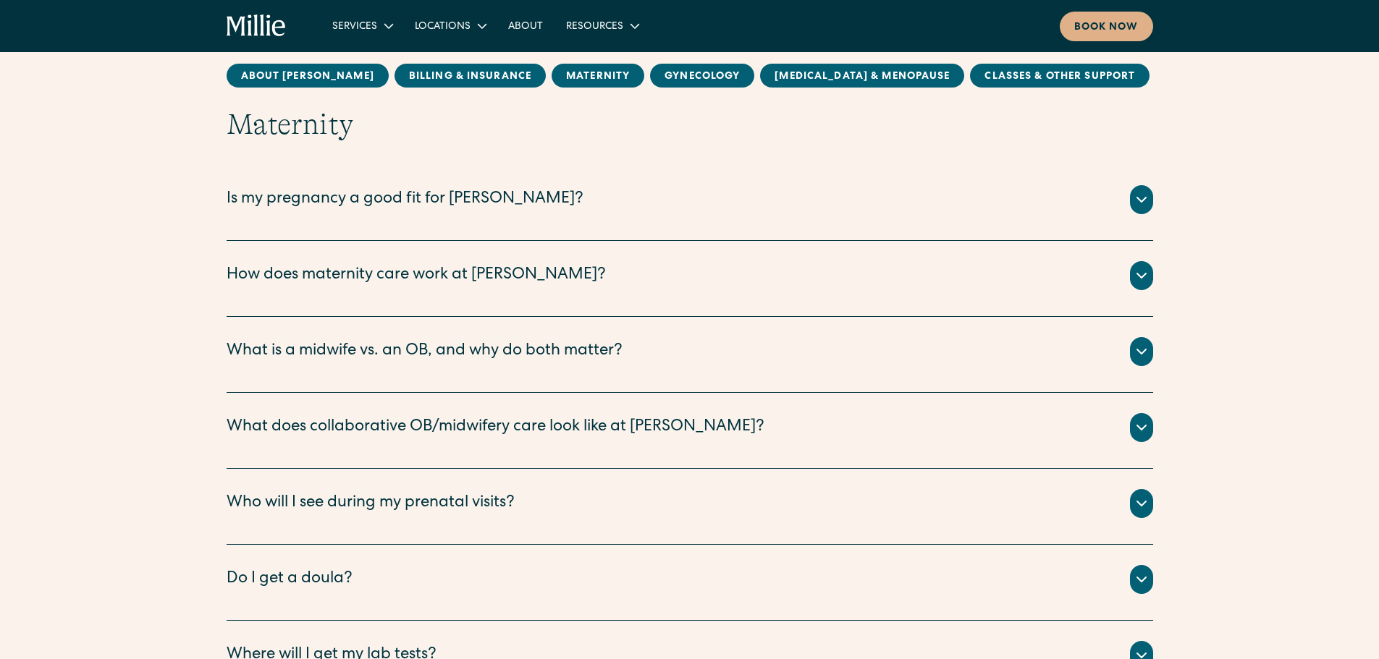
click at [344, 31] on div "Services" at bounding box center [354, 27] width 45 height 15
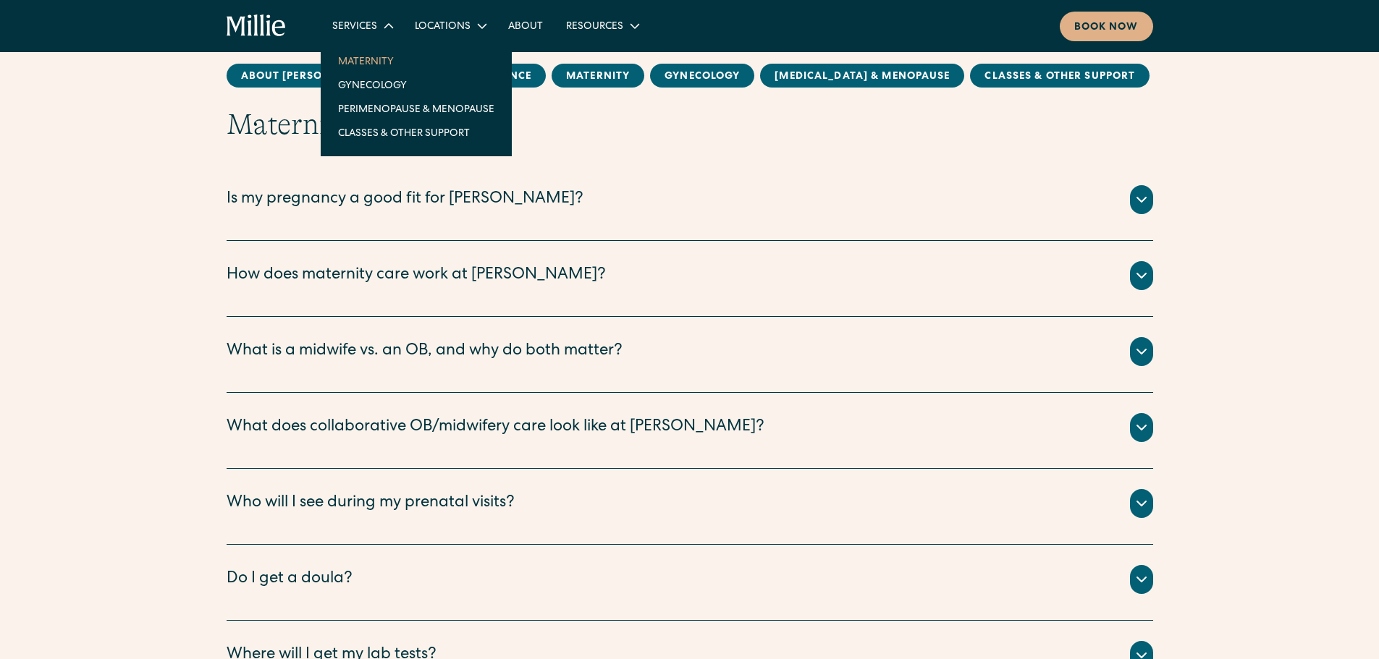
click at [376, 61] on link "Maternity" at bounding box center [415, 61] width 179 height 24
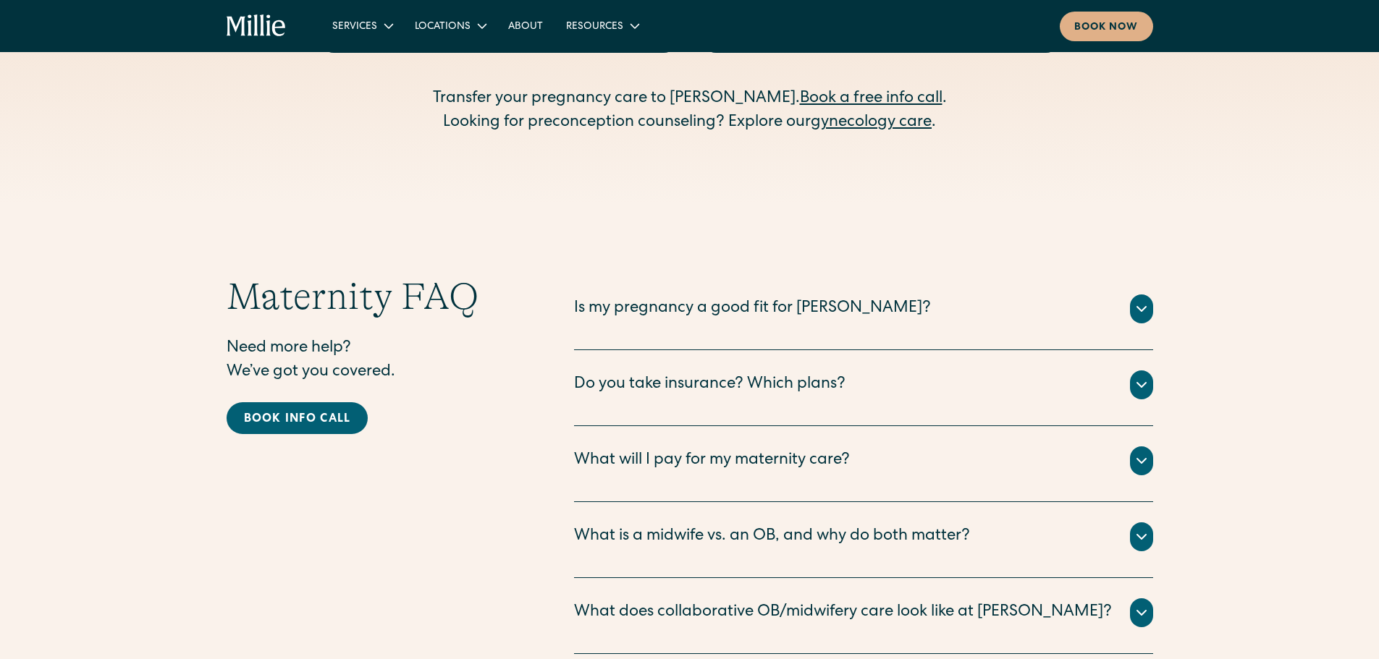
scroll to position [4631, 0]
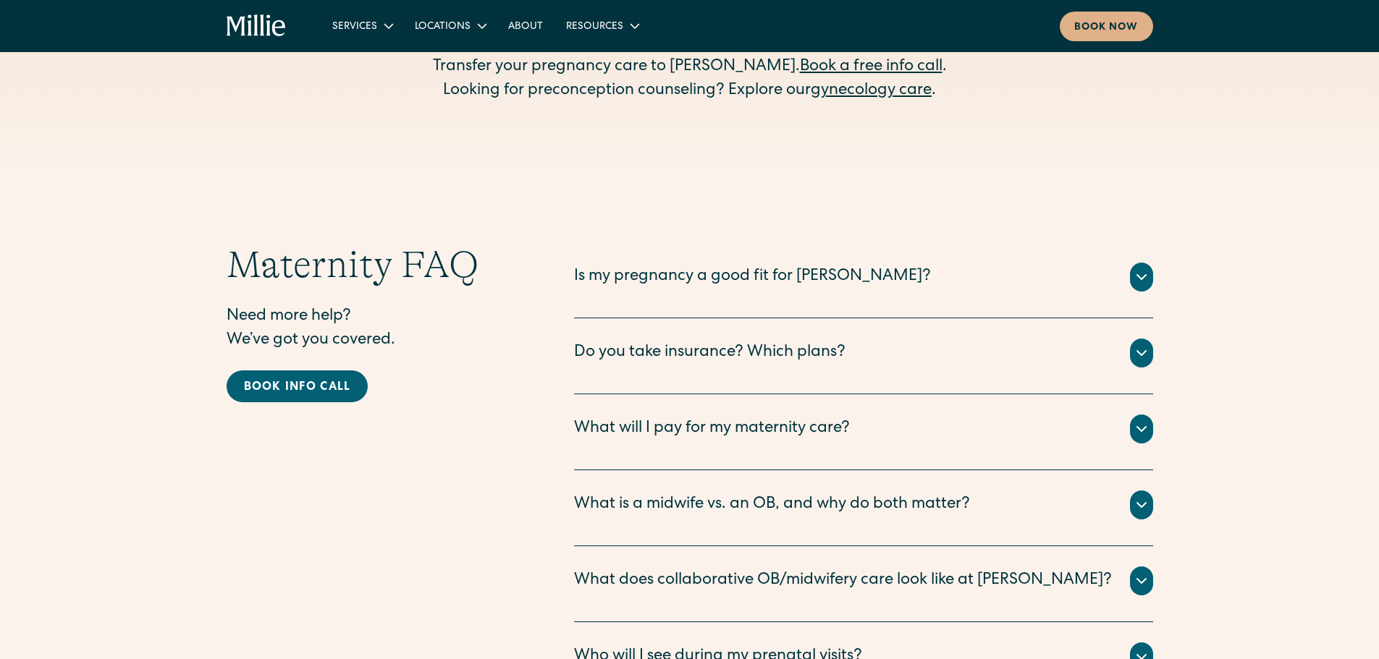
click at [659, 342] on div "Do you take insurance? Which plans?" at bounding box center [709, 354] width 271 height 24
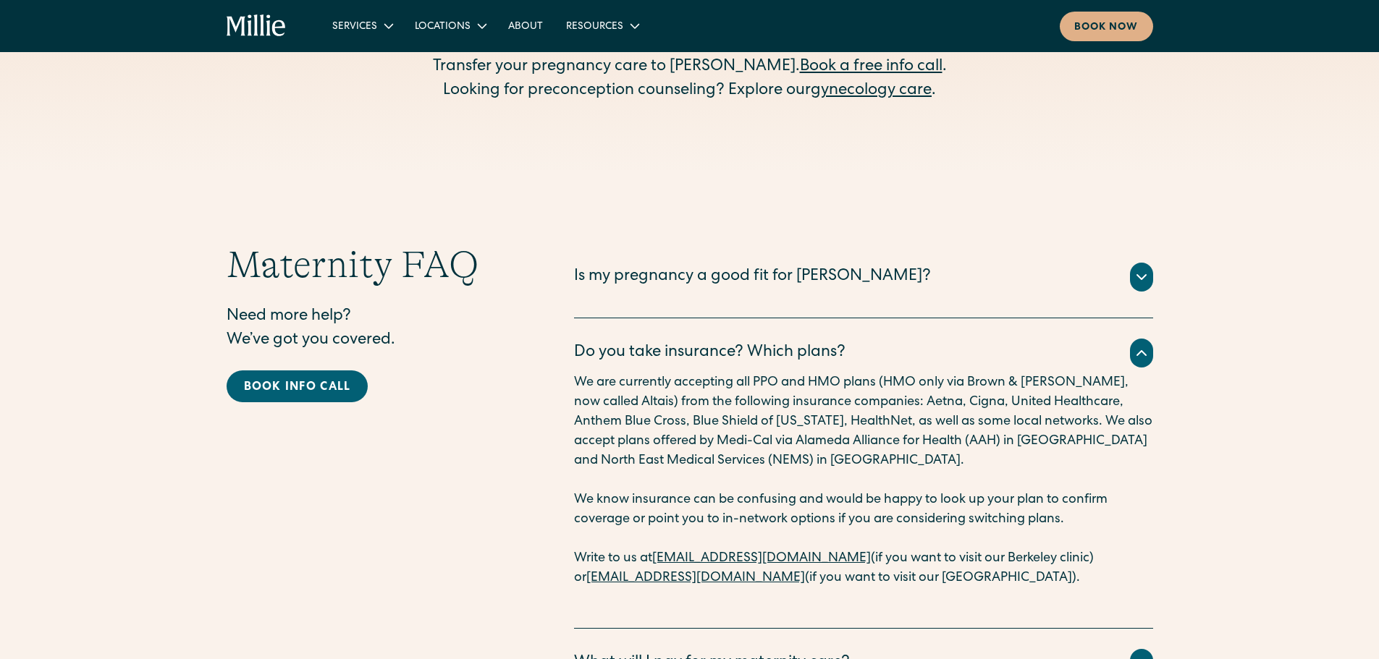
click at [659, 342] on div "Do you take insurance? Which plans?" at bounding box center [709, 354] width 271 height 24
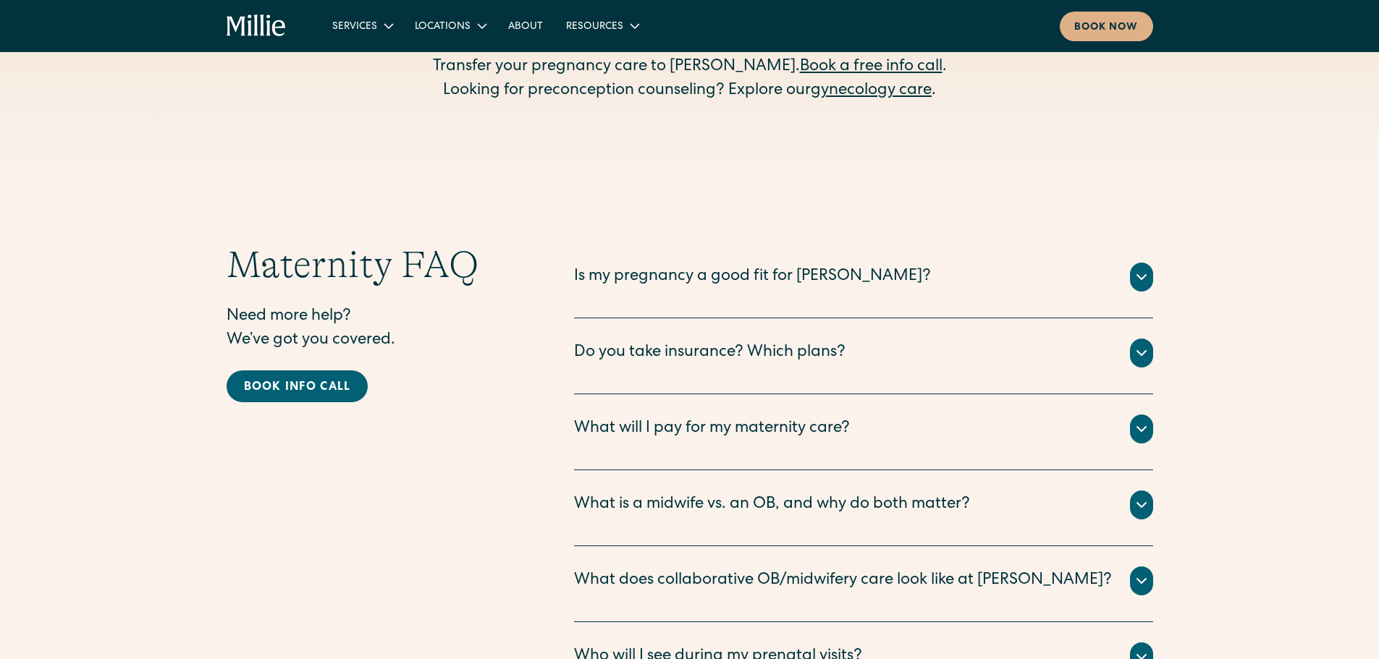
click at [695, 418] on div "What will I pay for my maternity care?" at bounding box center [712, 430] width 276 height 24
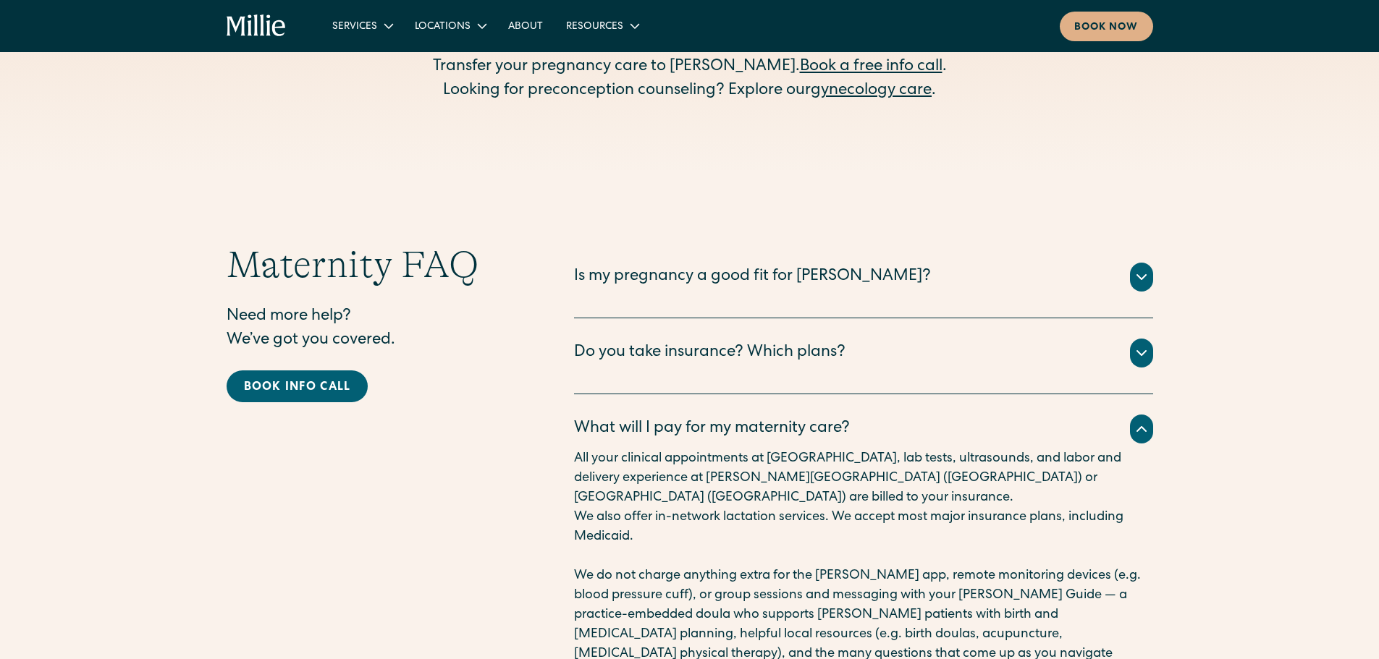
click at [696, 418] on div "What will I pay for my maternity care?" at bounding box center [712, 430] width 276 height 24
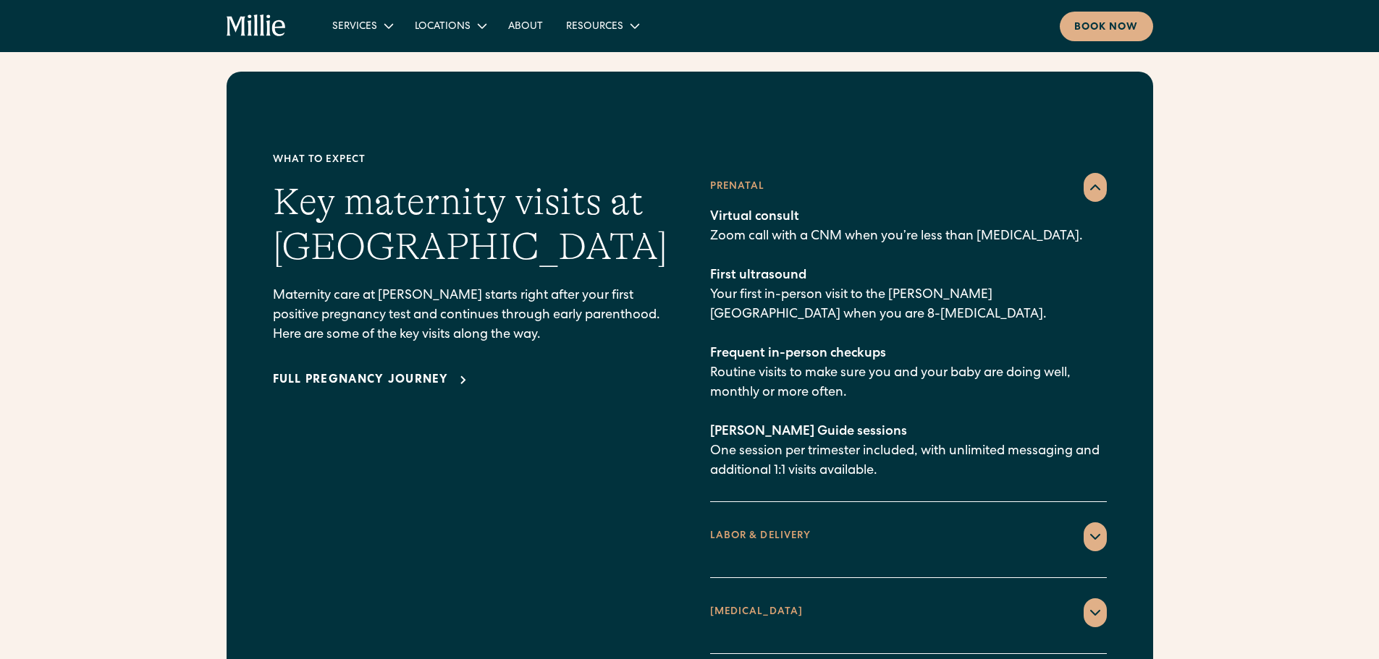
scroll to position [1809, 0]
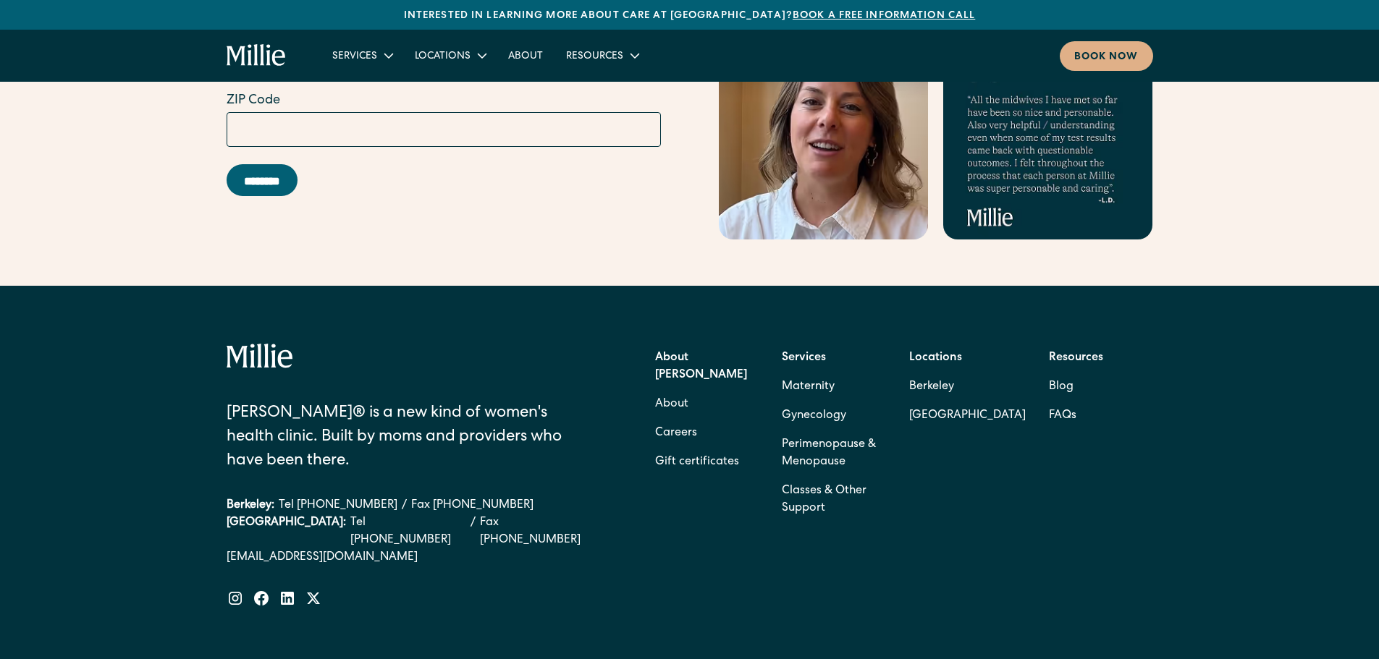
scroll to position [6385, 0]
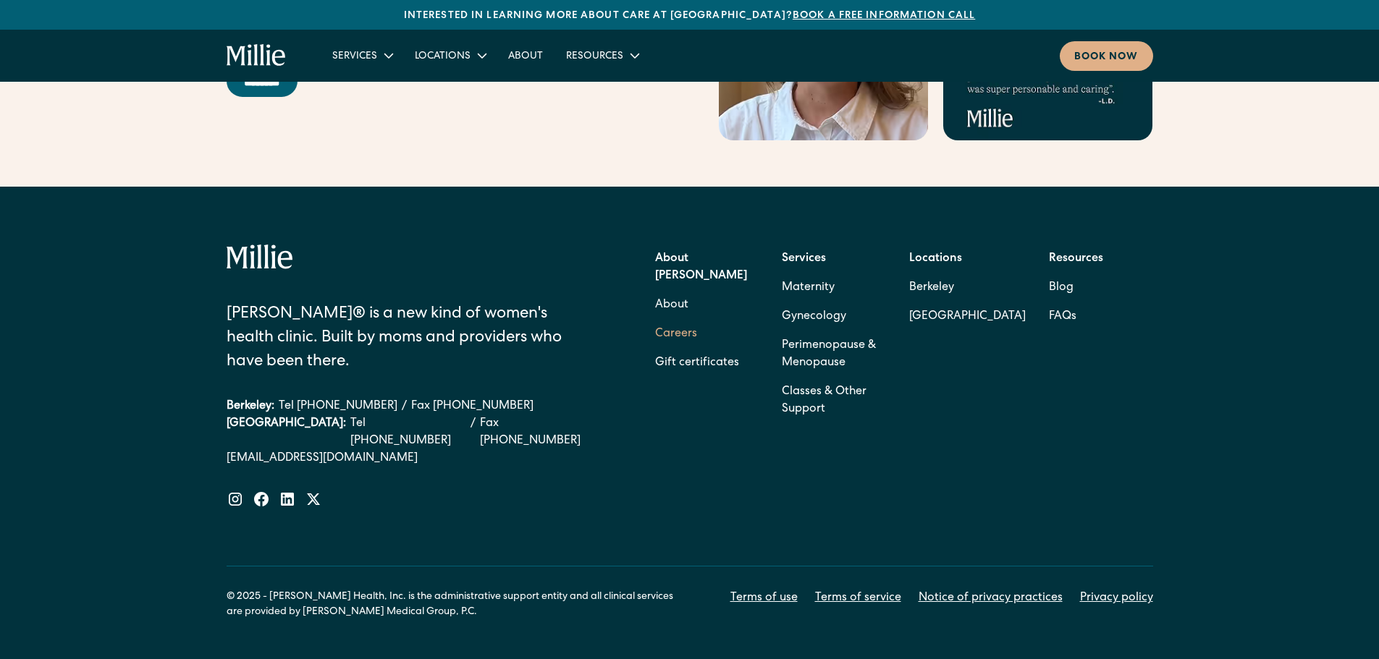
click at [680, 320] on link "Careers" at bounding box center [676, 334] width 42 height 29
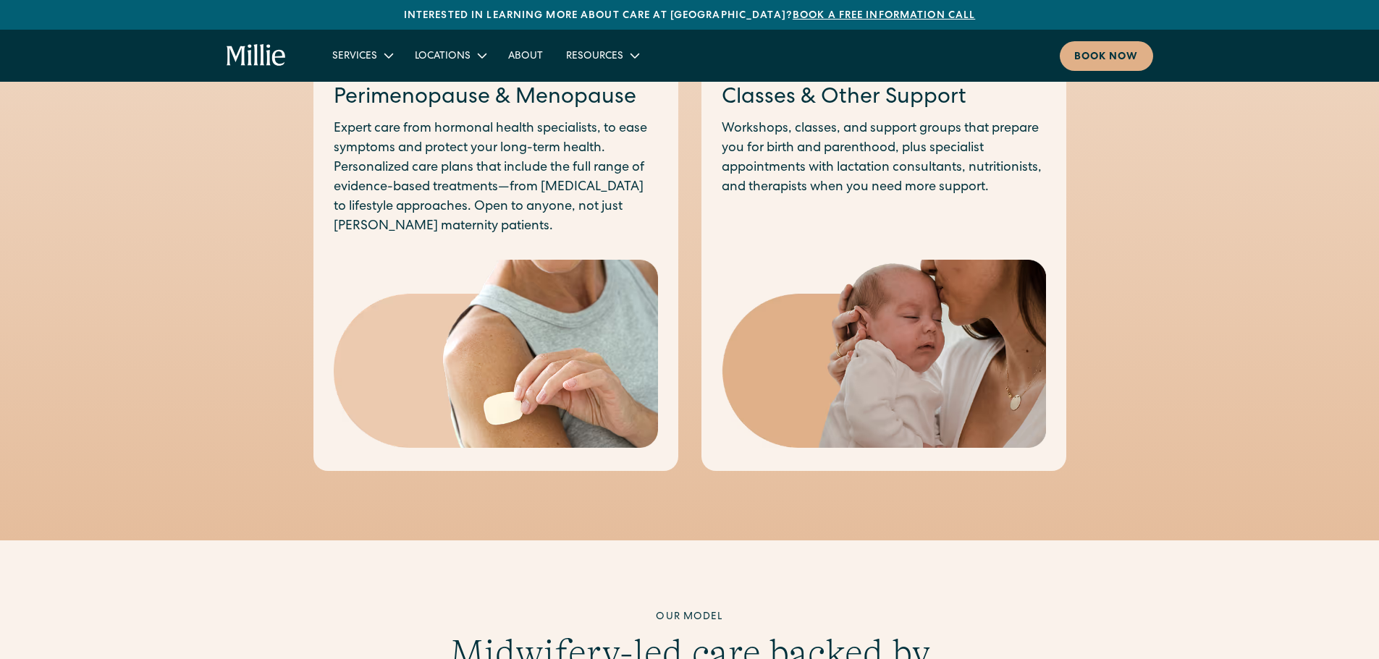
scroll to position [1247, 0]
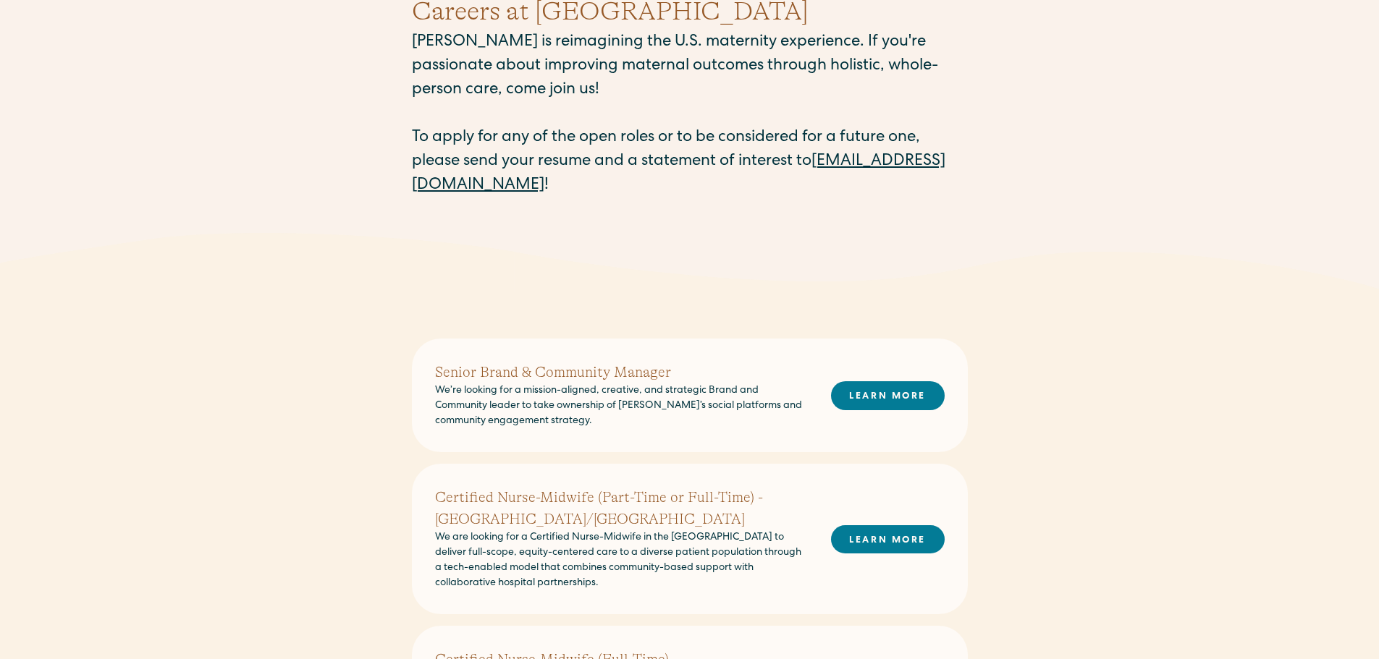
scroll to position [434, 0]
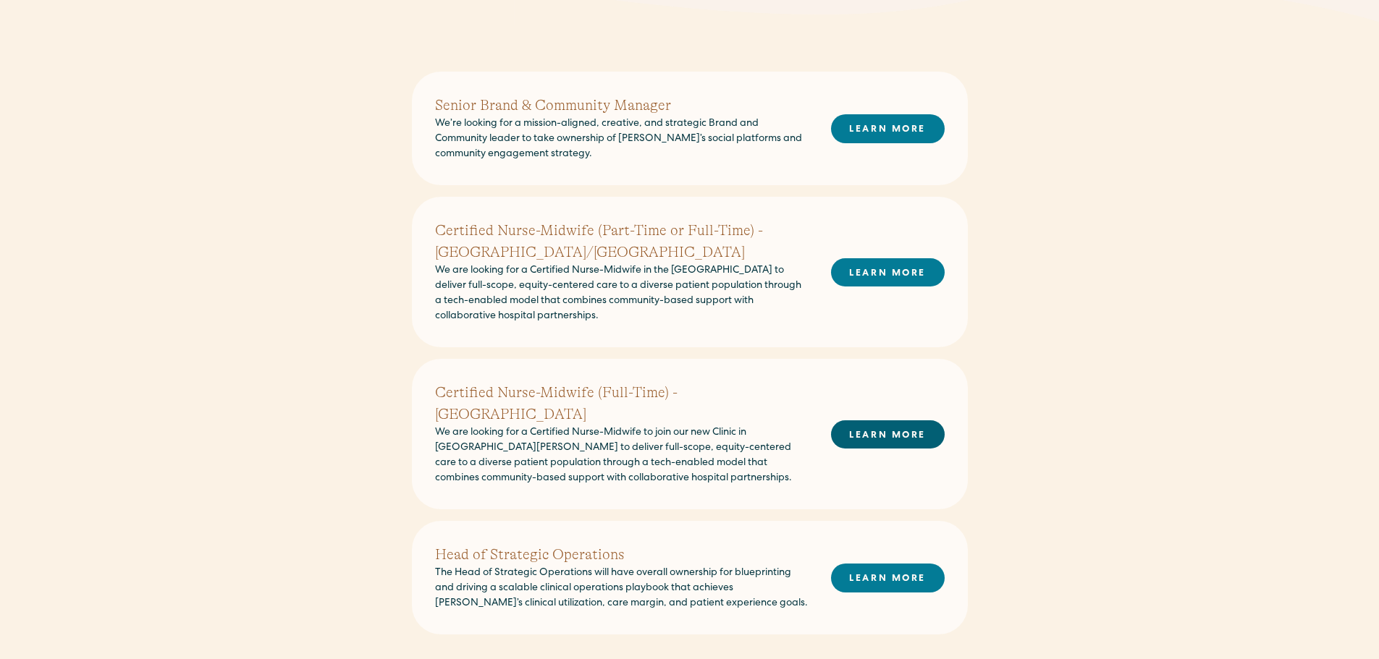
click at [869, 421] on link "LEARN MORE" at bounding box center [888, 434] width 114 height 28
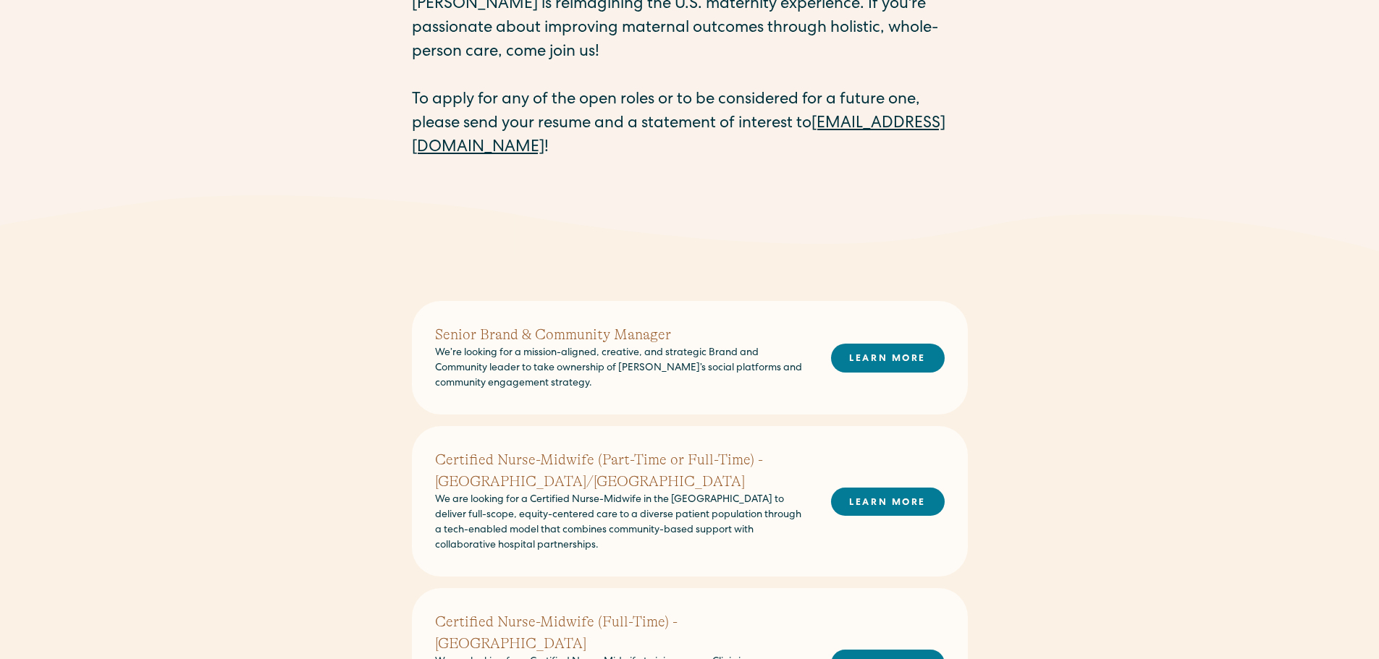
scroll to position [0, 0]
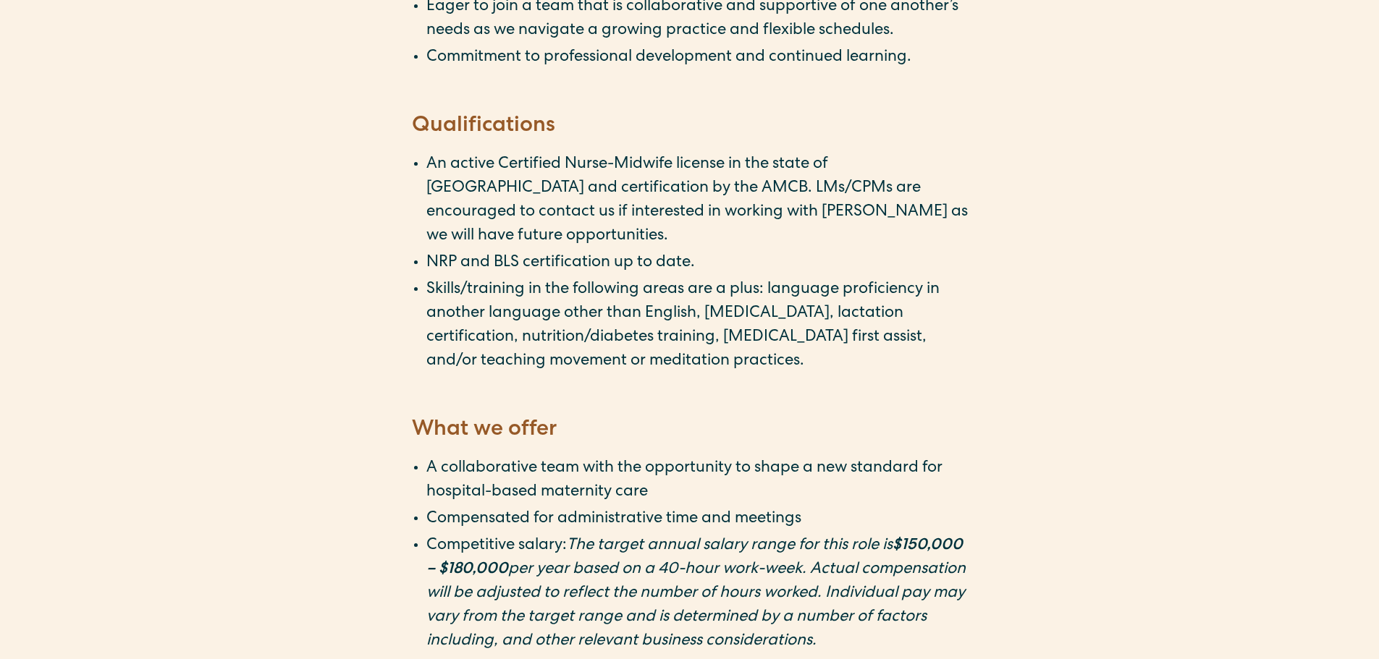
scroll to position [2460, 0]
